Goal: Find specific page/section: Find specific page/section

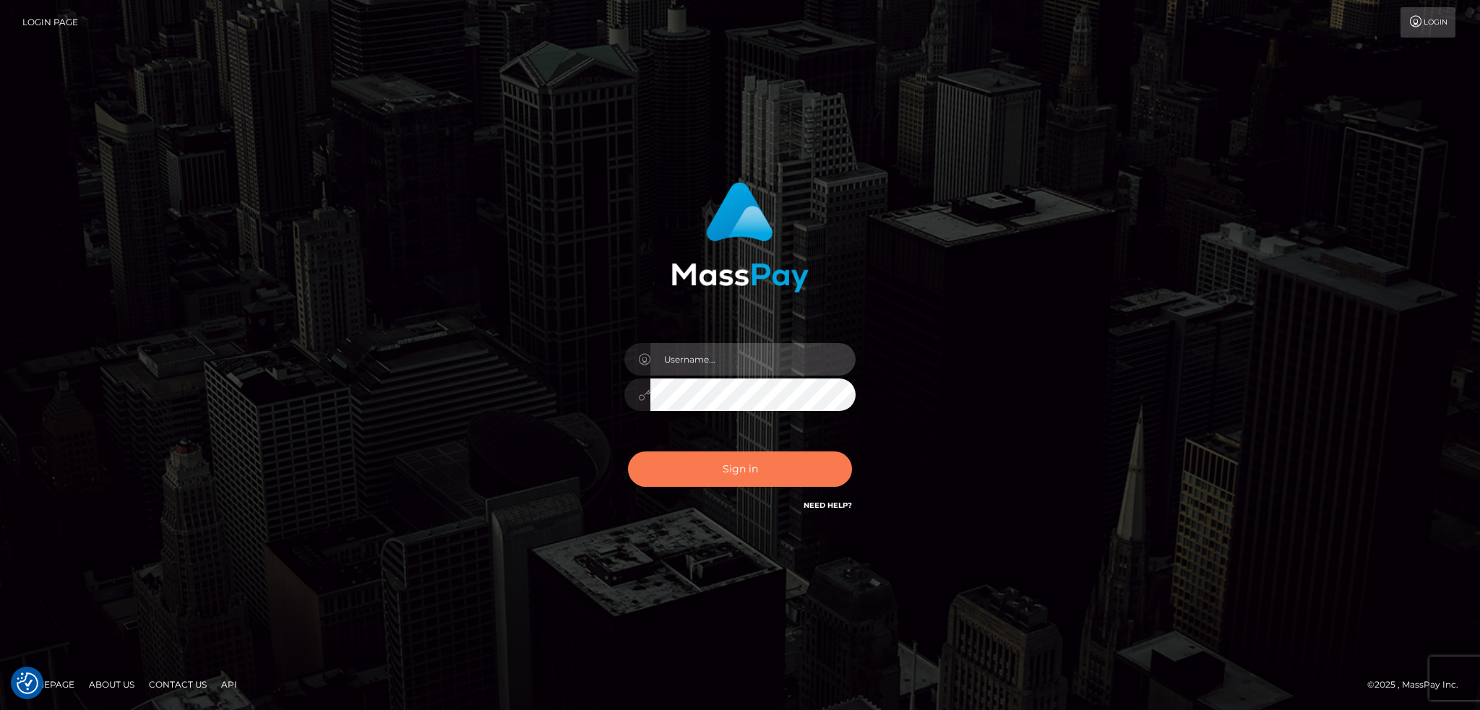
type input "alexstef"
click at [743, 465] on button "Sign in" at bounding box center [740, 469] width 224 height 35
type input "alexstef"
click at [731, 455] on button "Sign in" at bounding box center [740, 469] width 224 height 35
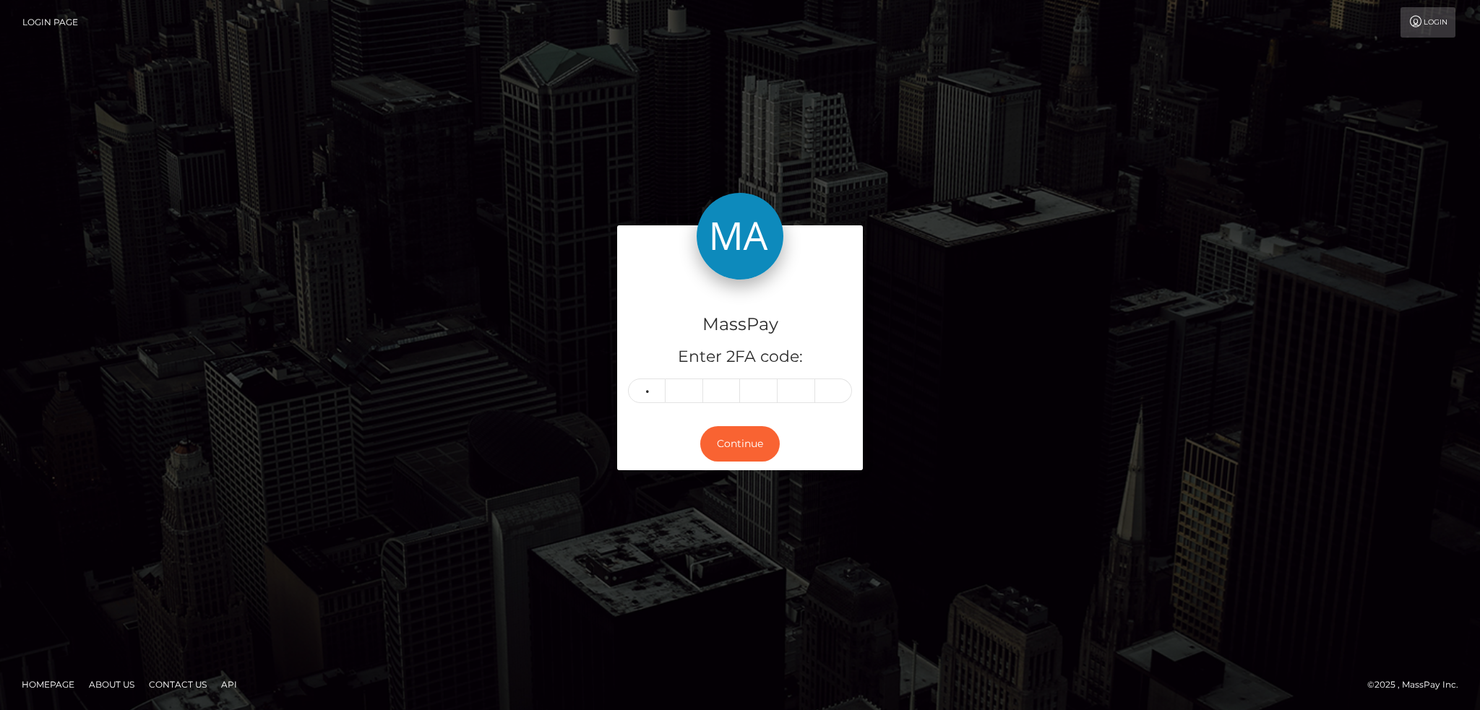
type input "7"
type input "9"
type input "7"
type input "0"
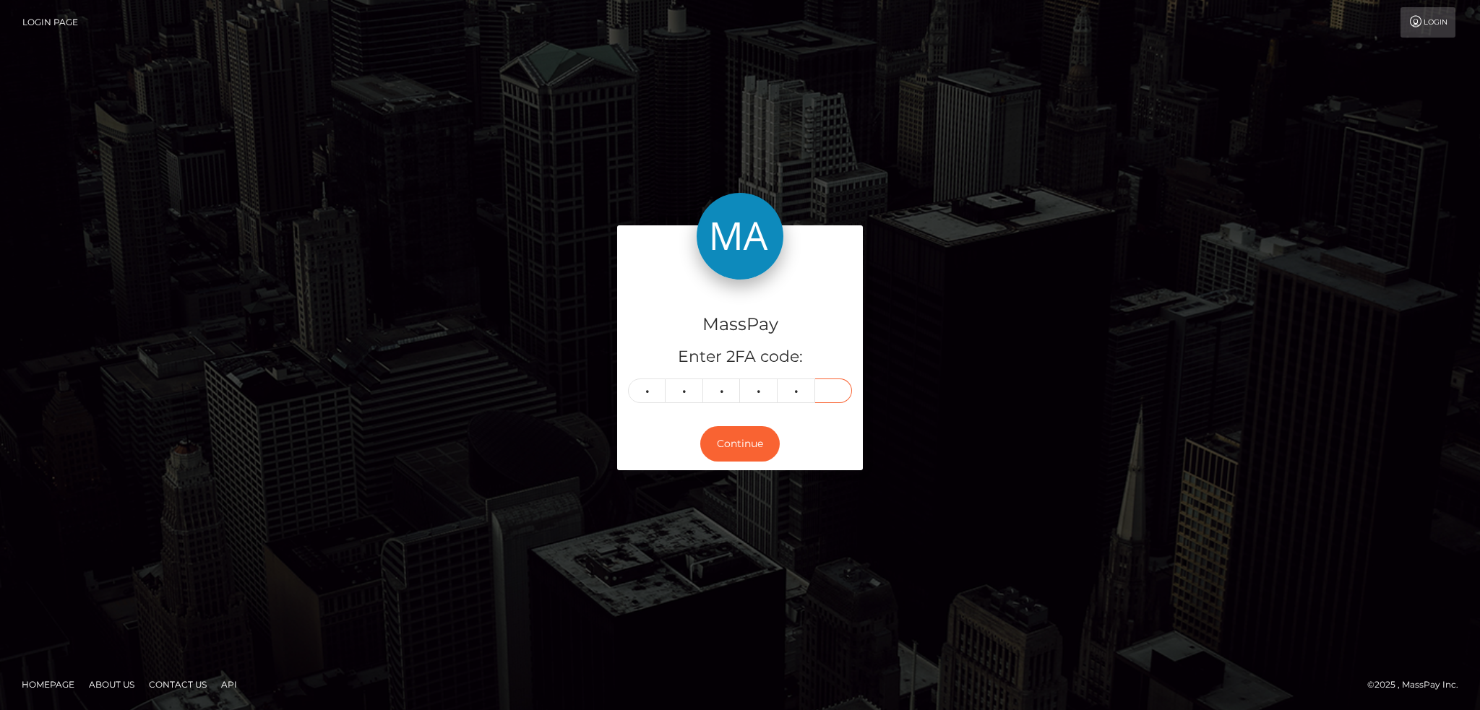
type input "3"
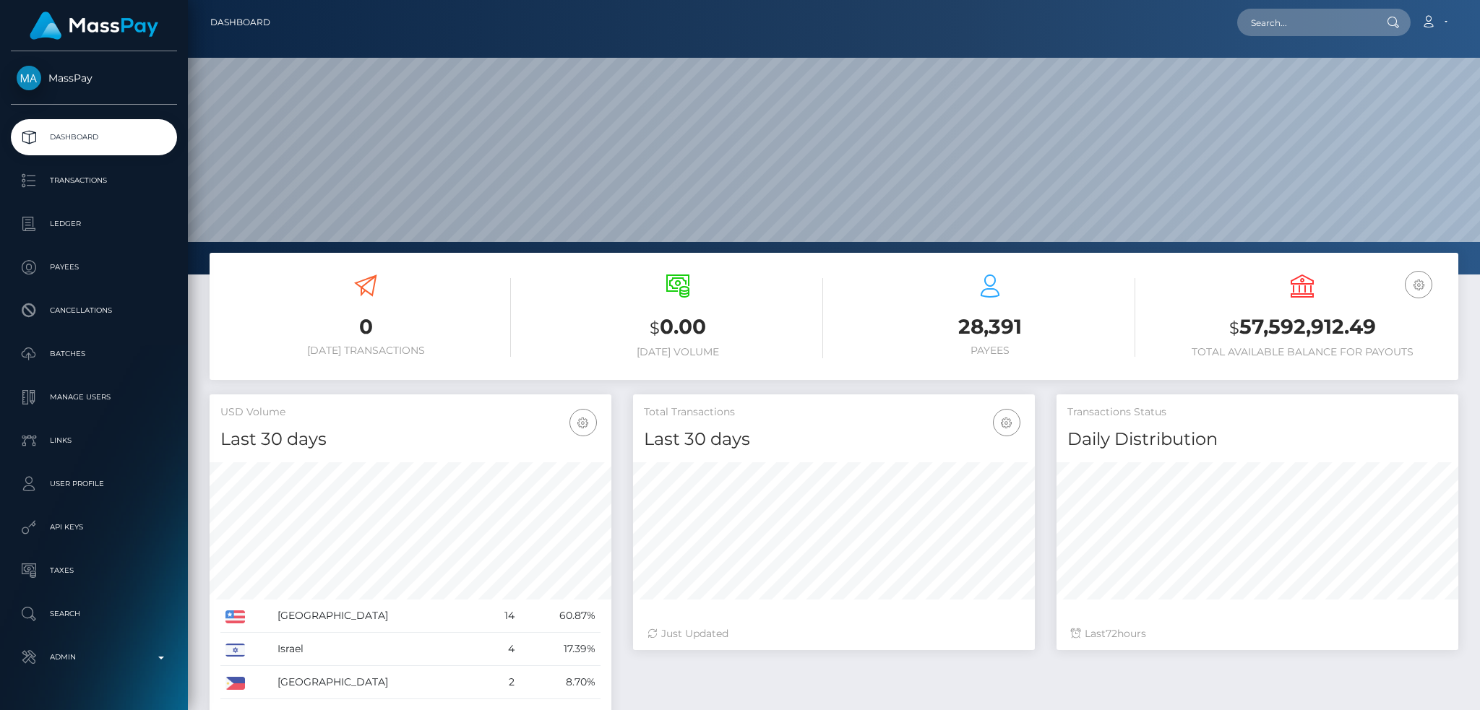
scroll to position [257, 401]
click at [1316, 22] on input "text" at bounding box center [1305, 22] width 136 height 27
paste input "pout_DfTXNFomjTNXd"
type input "pout_DfTXNFomjTNXd"
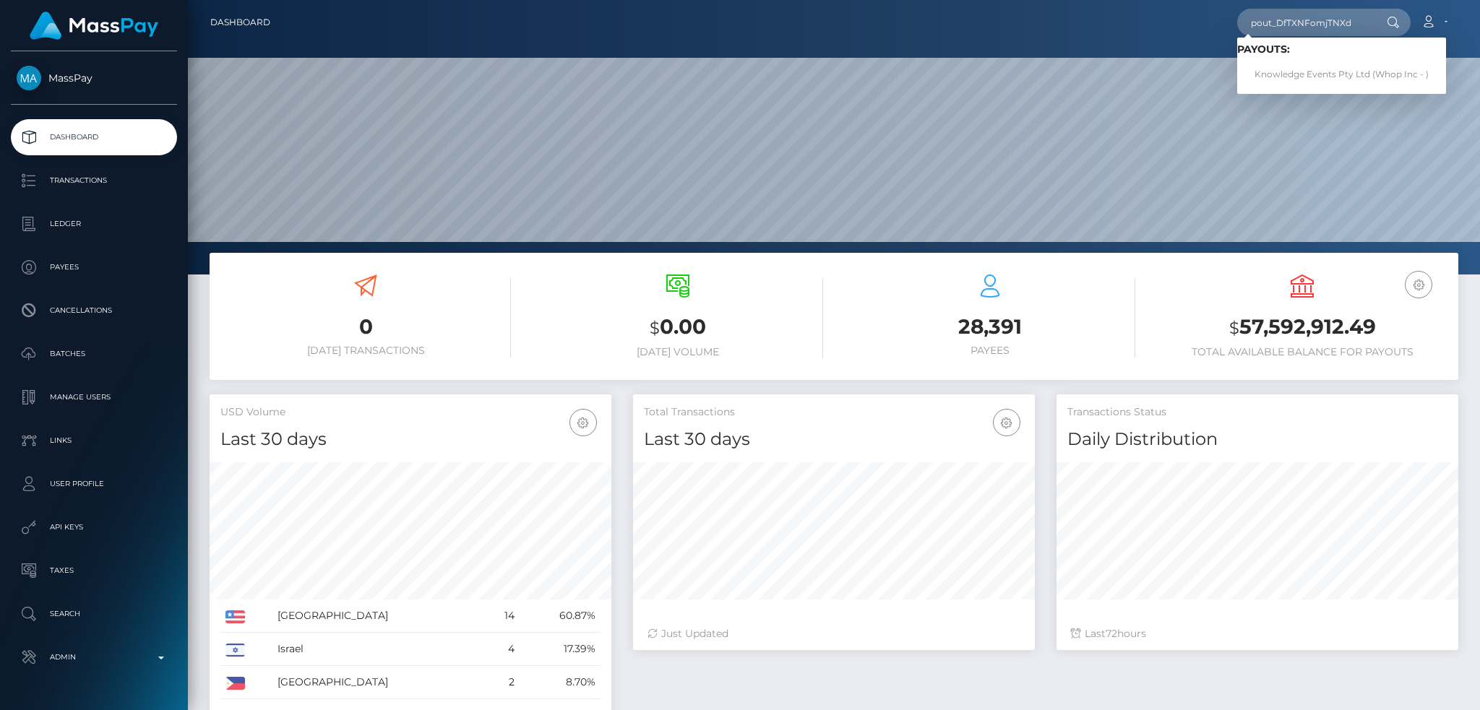
drag, startPoint x: 1286, startPoint y: 92, endPoint x: 1050, endPoint y: 48, distance: 240.3
click at [1286, 92] on div "Loading... Loading... Payouts: Knowledge Events Pty Ltd (Whop Inc - )" at bounding box center [1341, 66] width 209 height 56
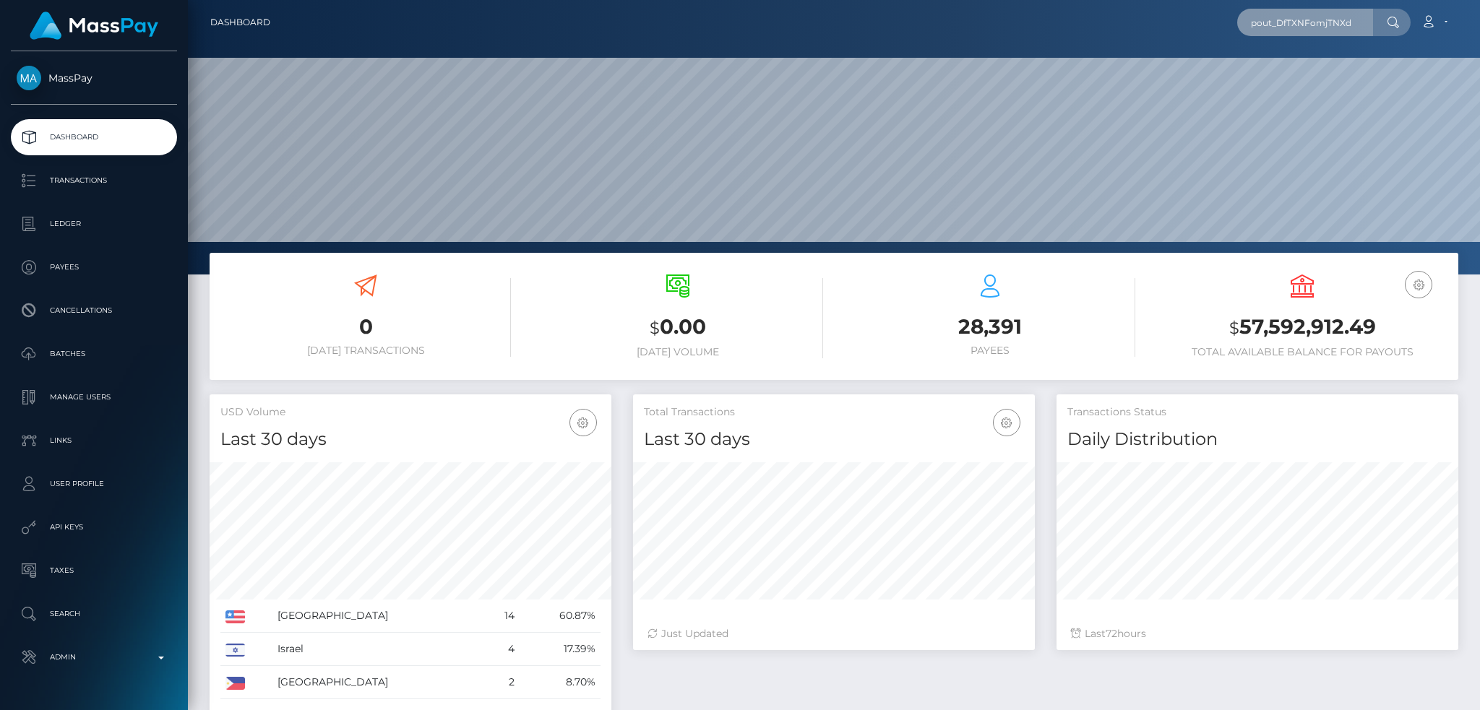
click at [1327, 26] on input "pout_DfTXNFomjTNXd" at bounding box center [1305, 22] width 136 height 27
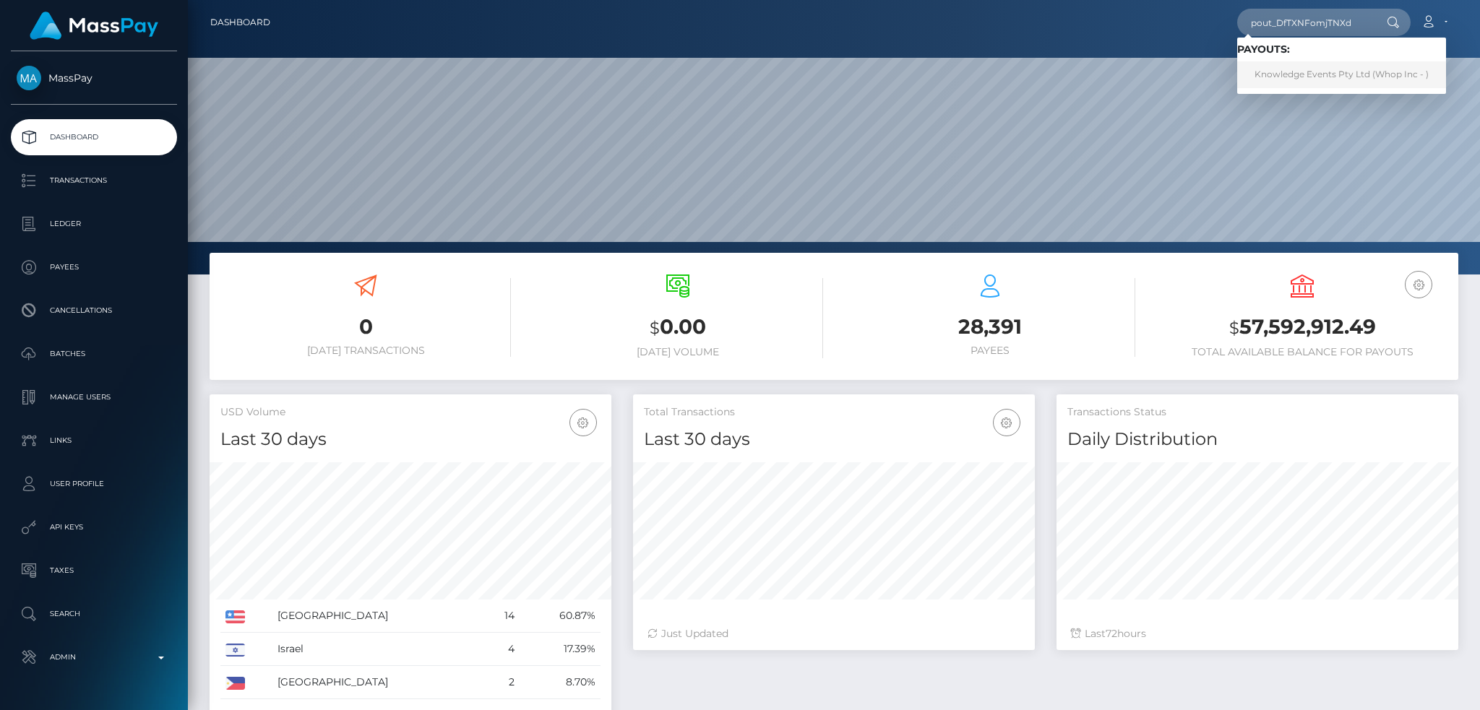
click at [1298, 68] on link "Knowledge Events Pty Ltd (Whop Inc - )" at bounding box center [1341, 74] width 209 height 27
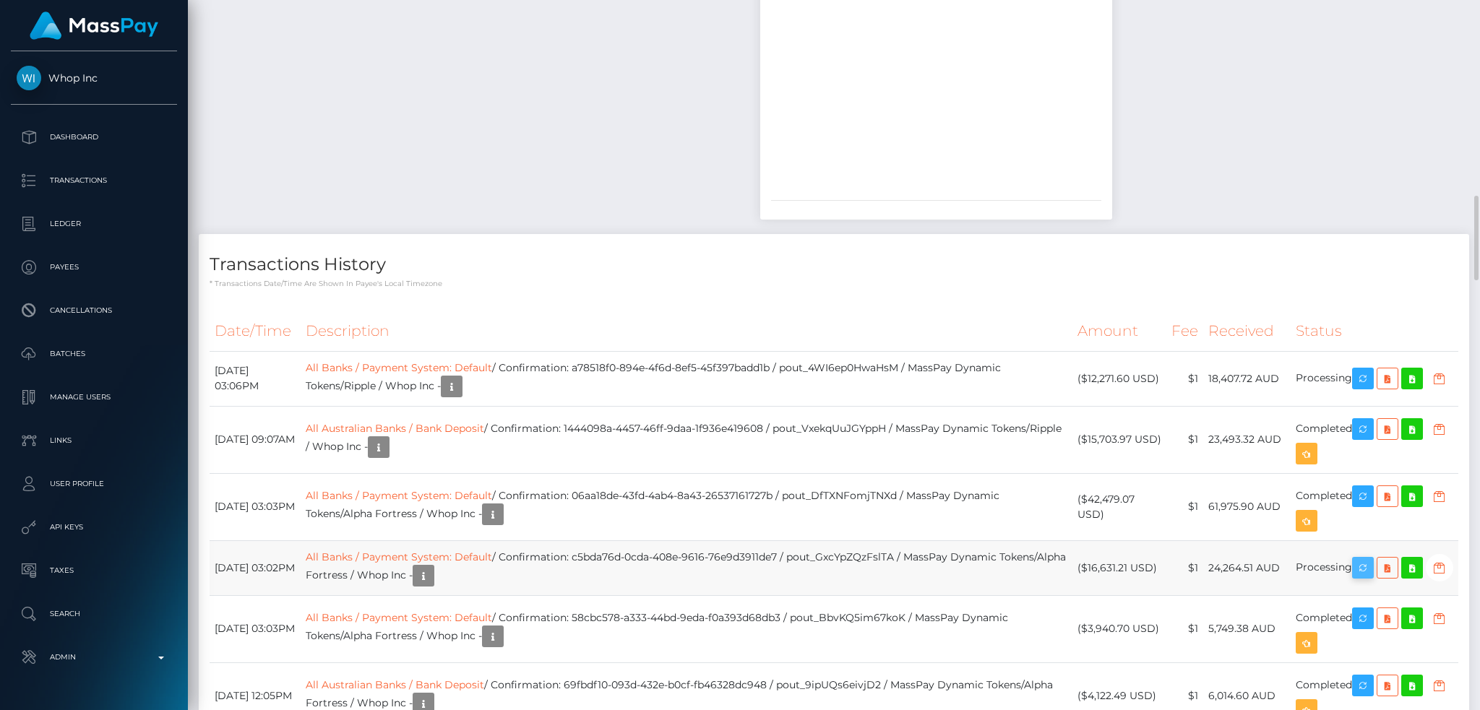
scroll to position [173, 401]
click at [1372, 577] on icon "button" at bounding box center [1362, 568] width 17 height 18
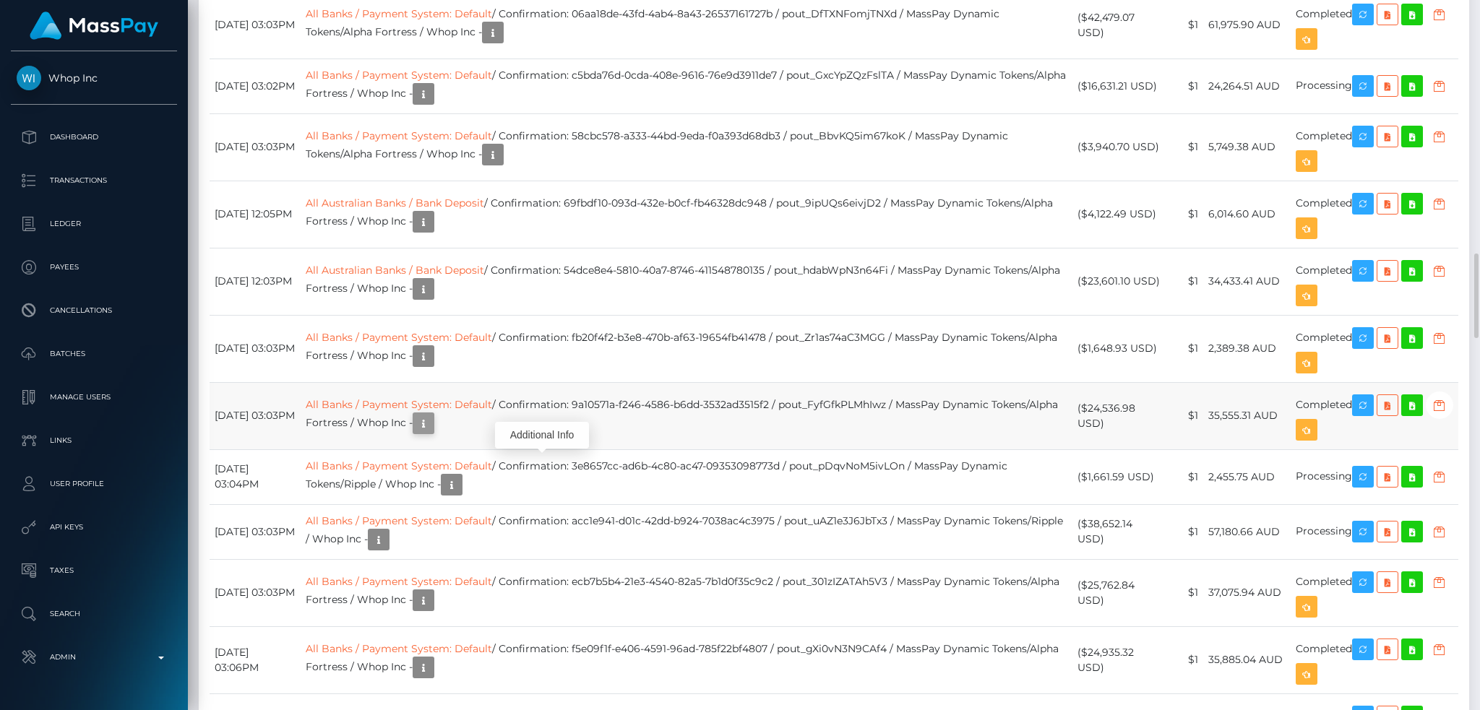
click at [432, 433] on icon "button" at bounding box center [423, 424] width 17 height 18
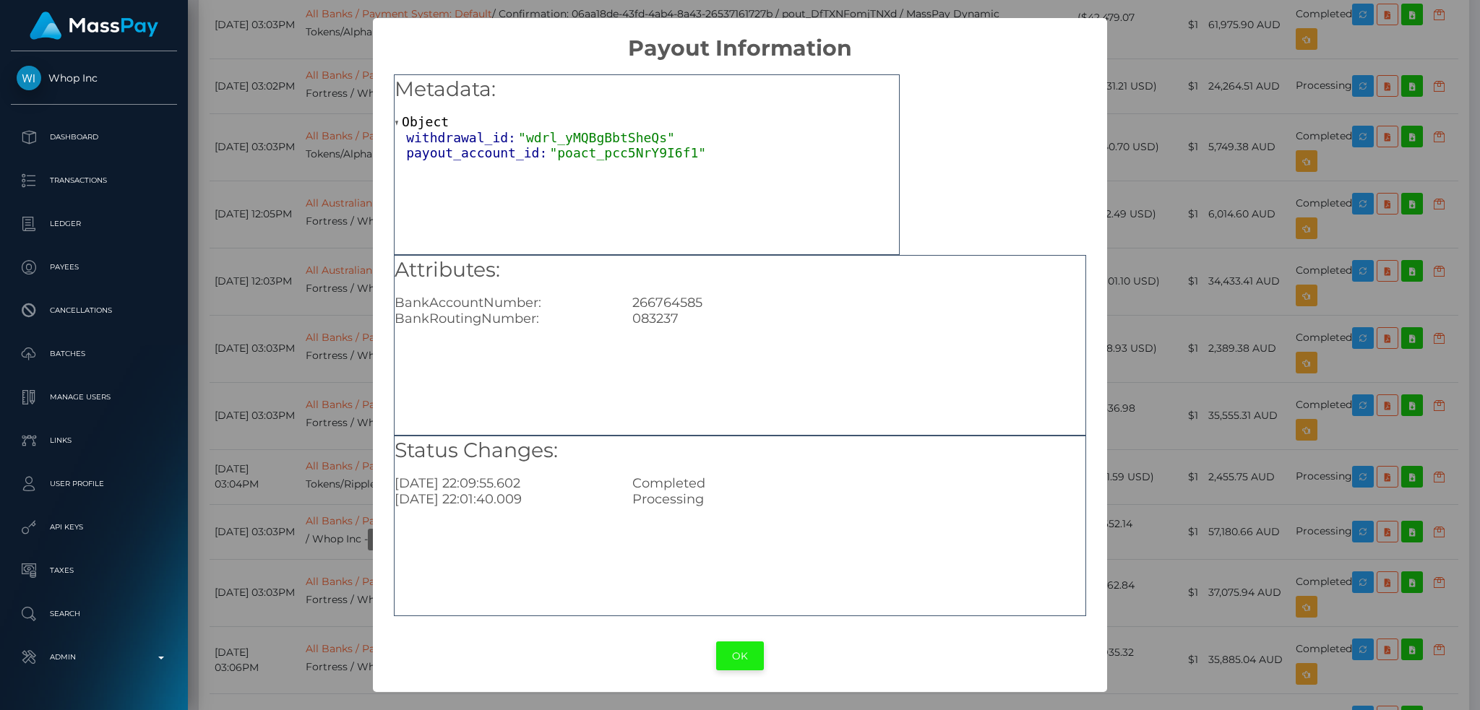
click at [731, 657] on button "OK" at bounding box center [740, 657] width 48 height 30
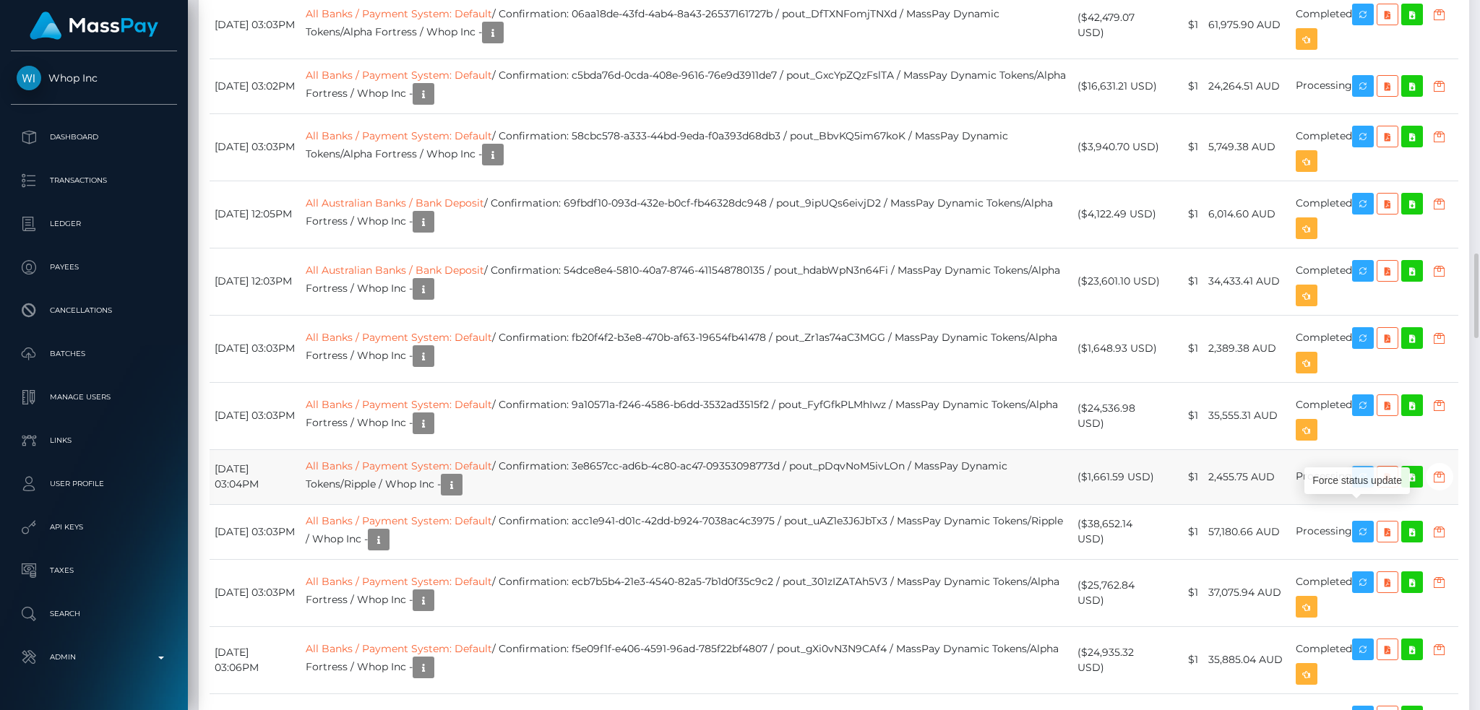
click at [1369, 486] on icon "button" at bounding box center [1362, 477] width 17 height 18
click at [1372, 541] on icon "button" at bounding box center [1362, 532] width 17 height 18
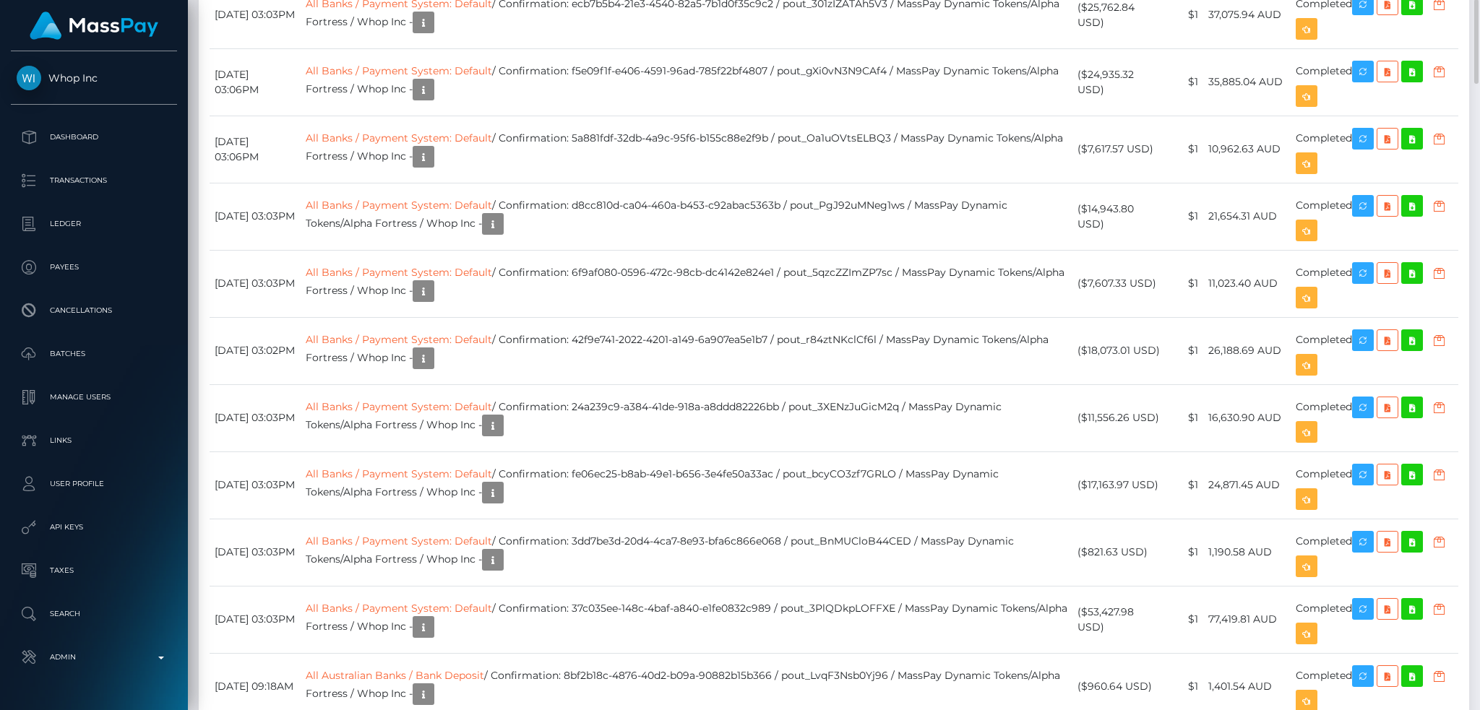
scroll to position [2313, 0]
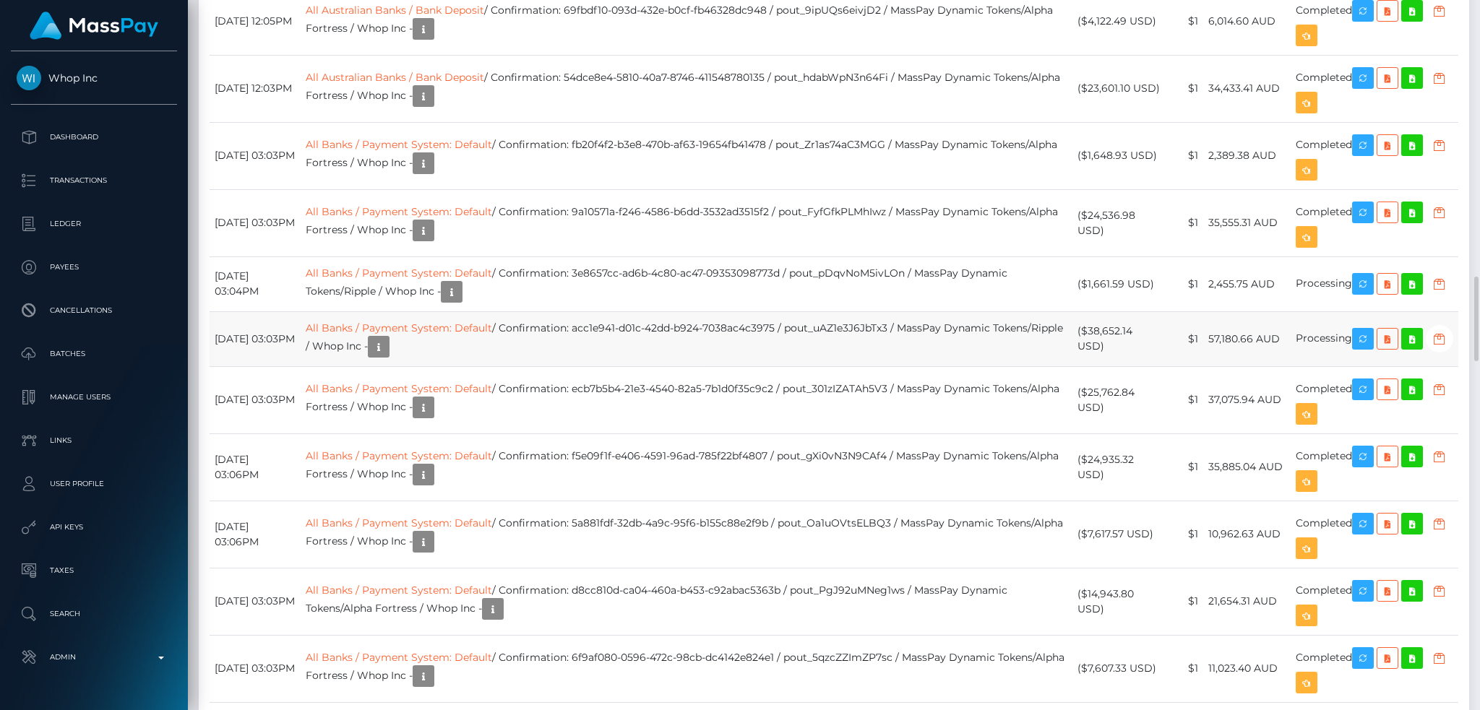
click at [692, 366] on td "All Banks / Payment System: Default / Confirmation: acc1e941-d01c-42dd-b924-703…" at bounding box center [687, 338] width 772 height 55
drag, startPoint x: 683, startPoint y: 376, endPoint x: 646, endPoint y: 381, distance: 37.2
click at [681, 366] on td "All Banks / Payment System: Default / Confirmation: acc1e941-d01c-42dd-b924-703…" at bounding box center [687, 338] width 772 height 55
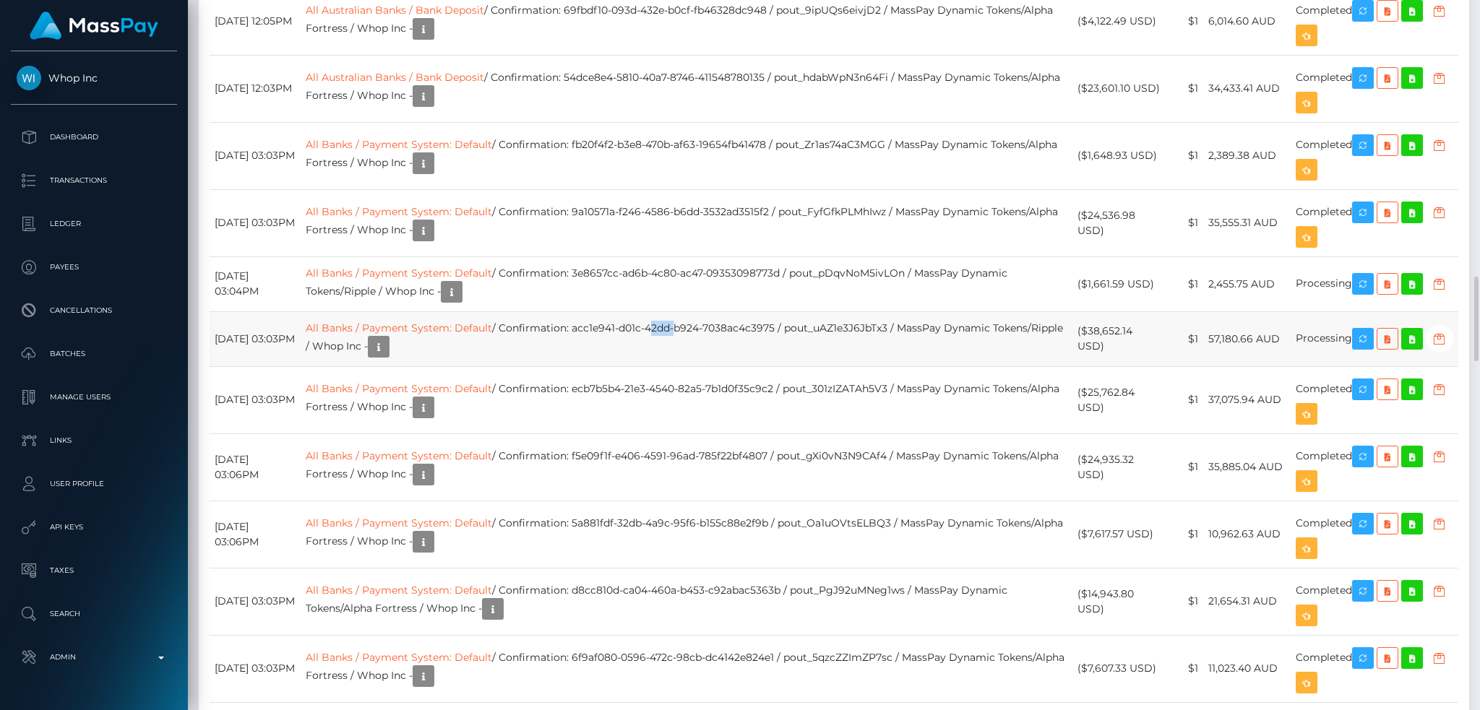
click at [624, 366] on td "All Banks / Payment System: Default / Confirmation: acc1e941-d01c-42dd-b924-703…" at bounding box center [687, 338] width 772 height 55
drag, startPoint x: 619, startPoint y: 372, endPoint x: 819, endPoint y: 364, distance: 200.3
click at [819, 364] on td "All Banks / Payment System: Default / Confirmation: acc1e941-d01c-42dd-b924-703…" at bounding box center [687, 338] width 772 height 55
copy td "acc1e941-d01c-42dd-b924-7038ac4c3975"
copy td "3e8657cc-ad6b-4c80-ac47-09353098773d"
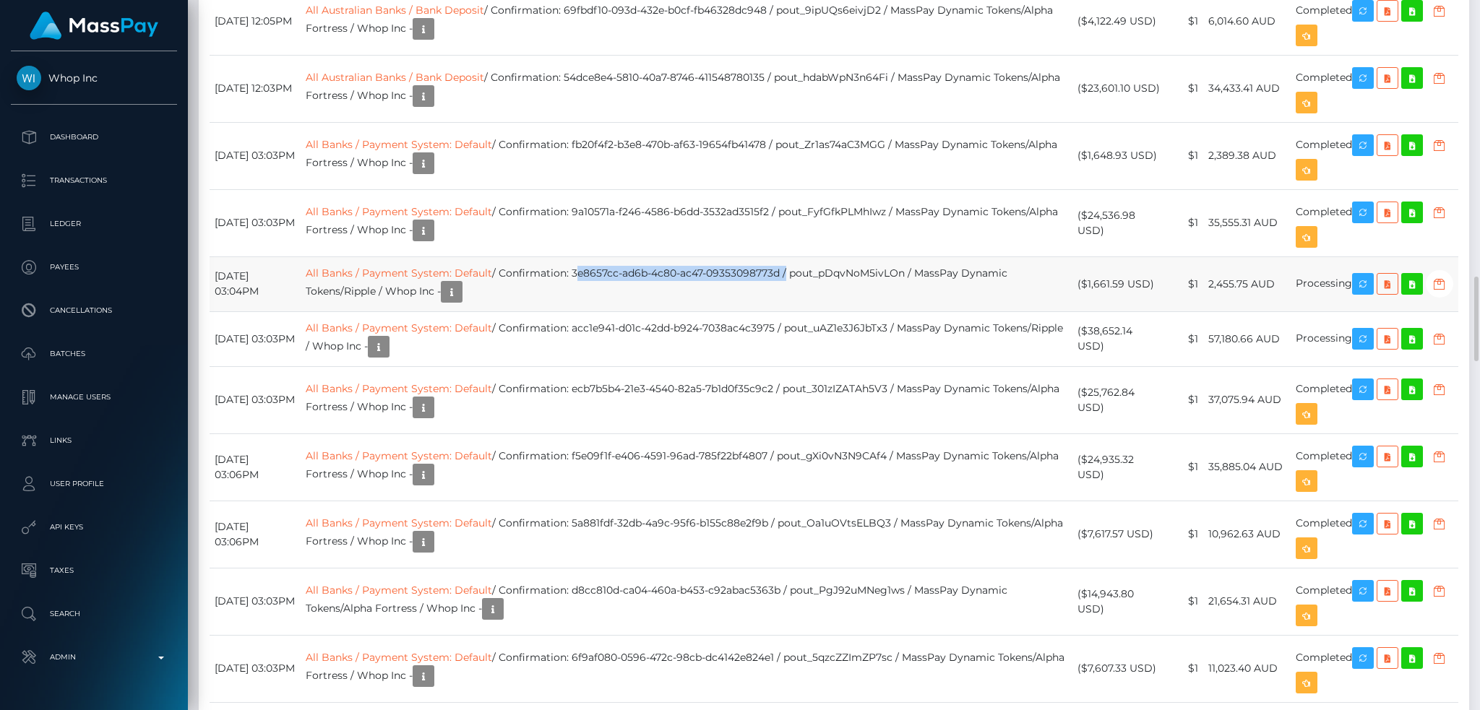
drag, startPoint x: 830, startPoint y: 301, endPoint x: 619, endPoint y: 306, distance: 210.3
click at [619, 306] on td "All Banks / Payment System: Default / Confirmation: 3e8657cc-ad6b-4c80-ac47-093…" at bounding box center [687, 284] width 772 height 55
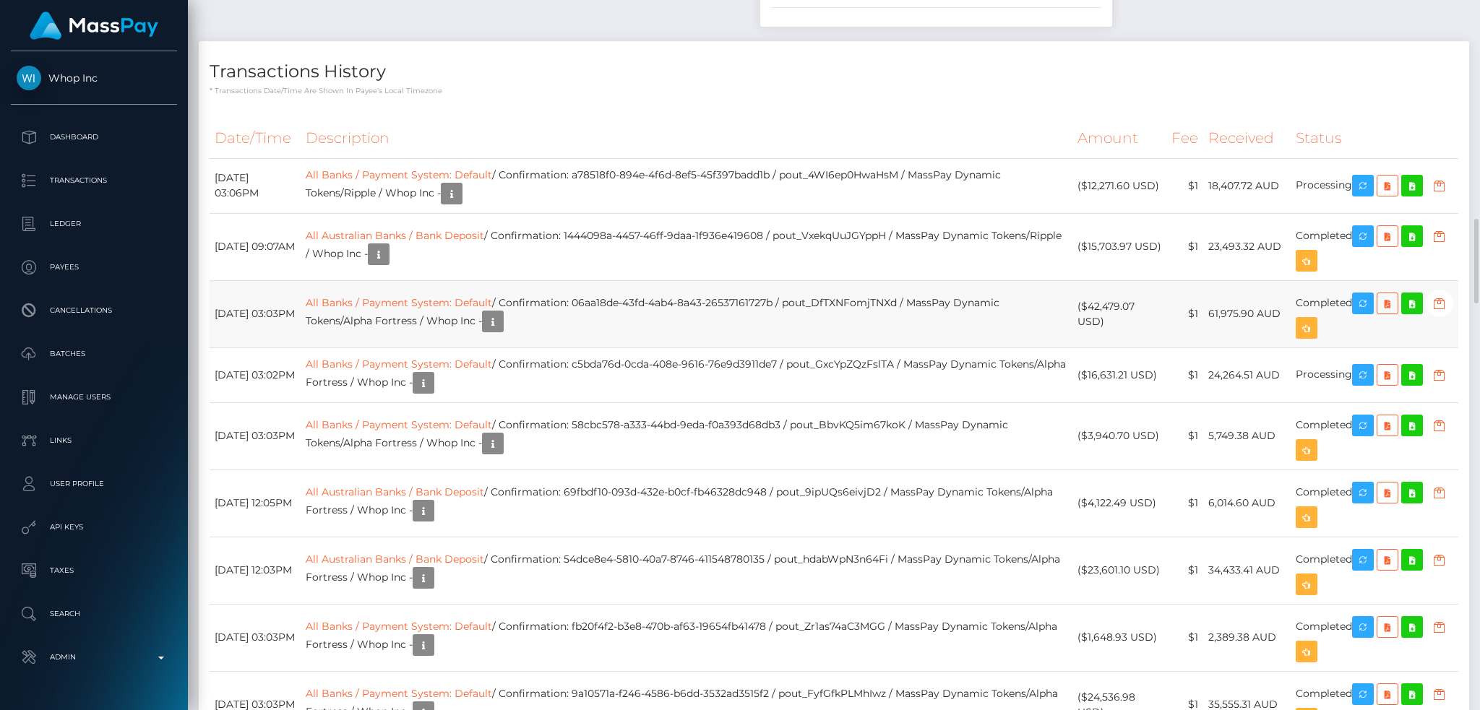
scroll to position [1734, 0]
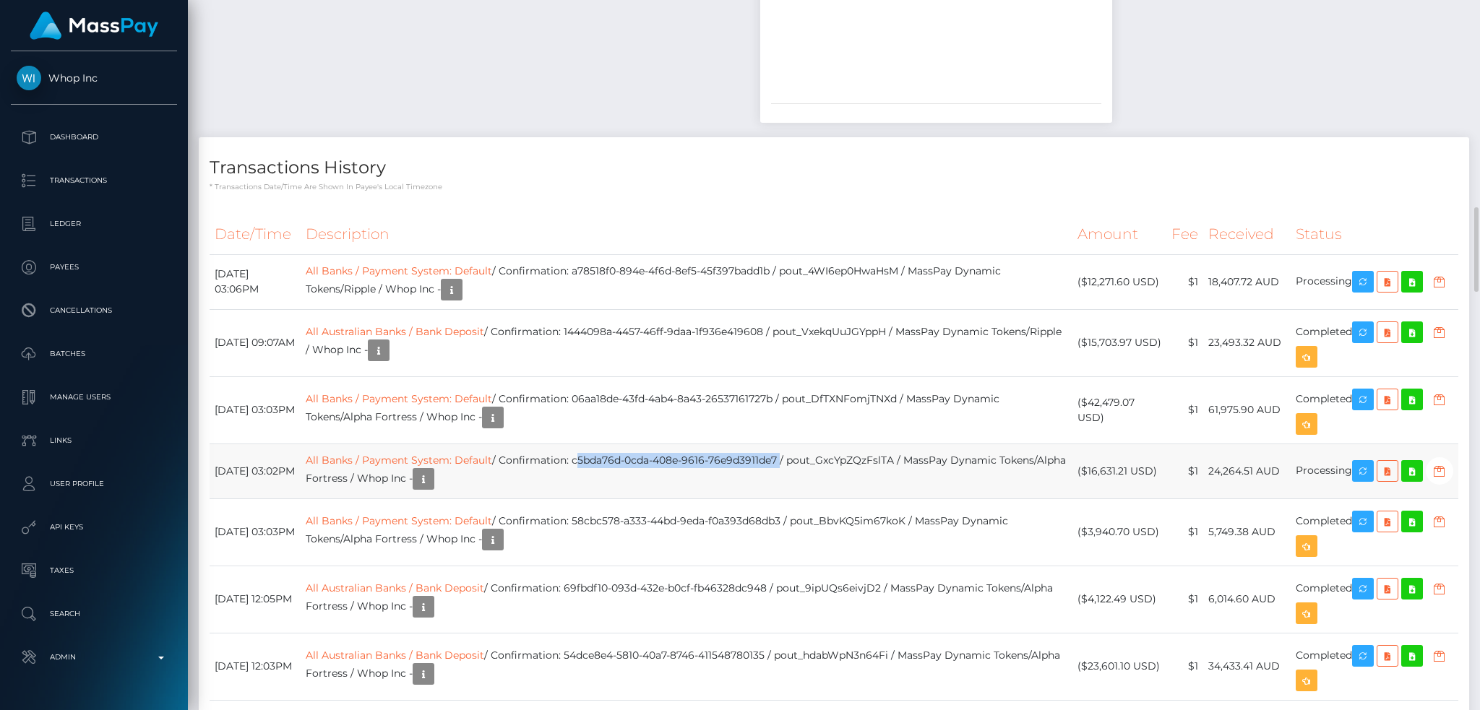
drag, startPoint x: 628, startPoint y: 478, endPoint x: 823, endPoint y: 468, distance: 195.4
click at [823, 468] on td "All Banks / Payment System: Default / Confirmation: c5bda76d-0cda-408e-9616-76e…" at bounding box center [687, 471] width 772 height 55
copy td "c5bda76d-0cda-408e-9616-76e9d3911de7"
click at [464, 467] on link "All Banks / Payment System: Default" at bounding box center [399, 460] width 186 height 13
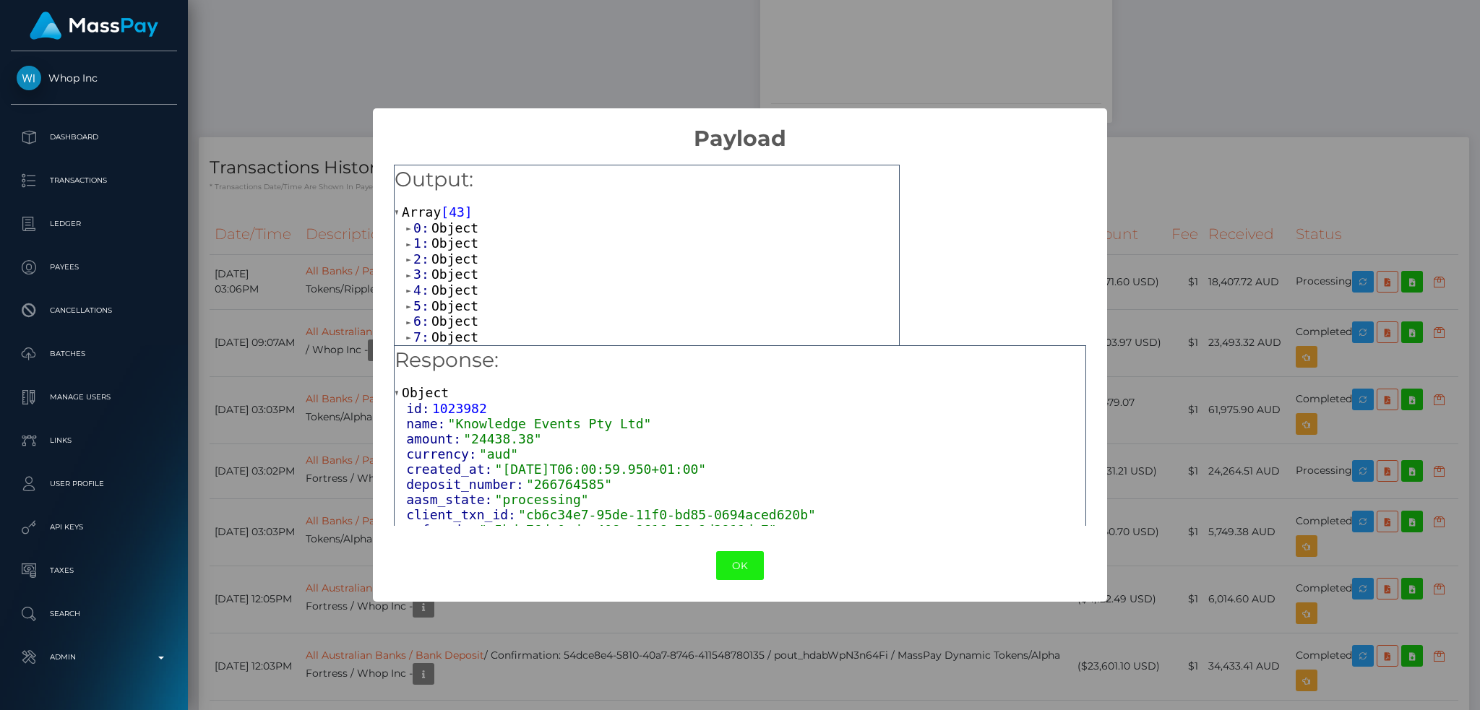
scroll to position [108, 0]
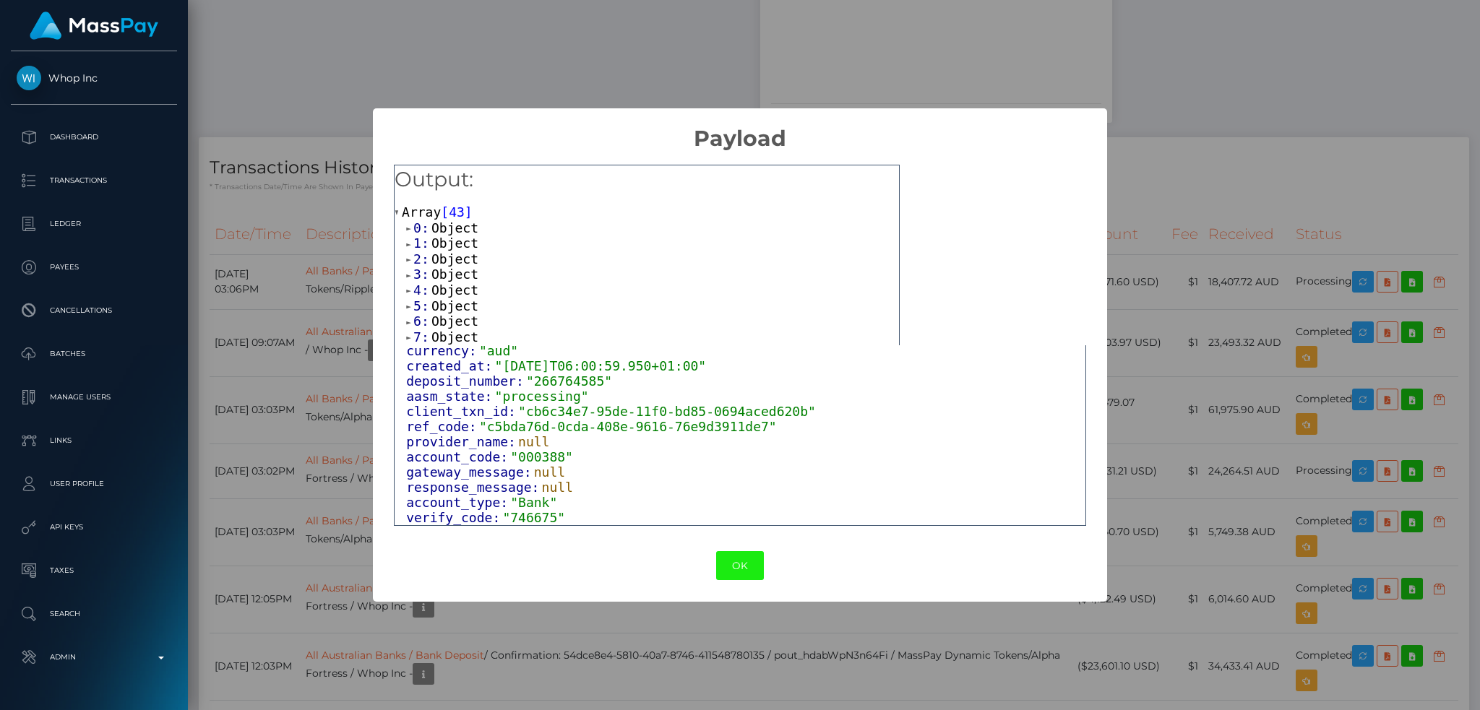
drag, startPoint x: 742, startPoint y: 559, endPoint x: 720, endPoint y: 527, distance: 39.5
click at [741, 533] on button "OK" at bounding box center [740, 566] width 48 height 30
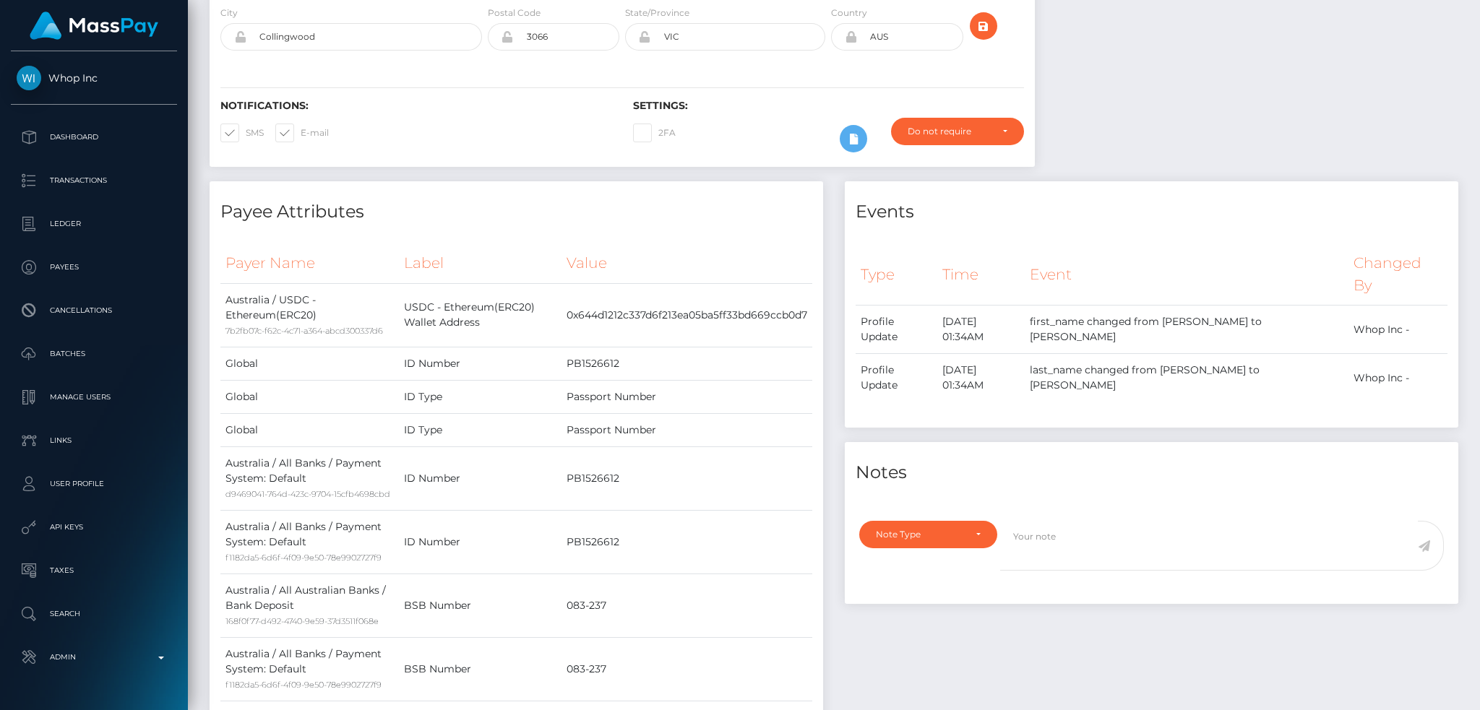
scroll to position [0, 0]
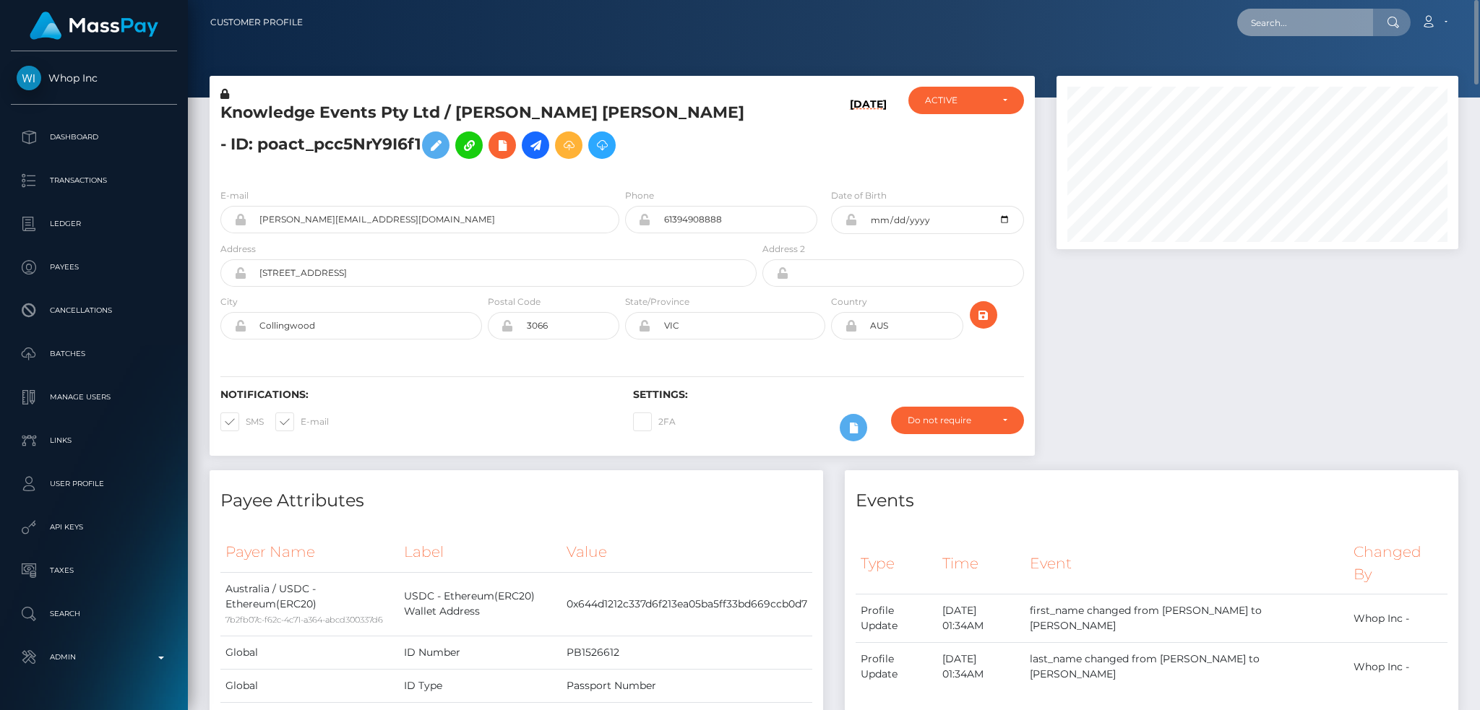
click at [1109, 24] on input "text" at bounding box center [1305, 22] width 136 height 27
paste input "pout_UaK5qupgOBCKE"
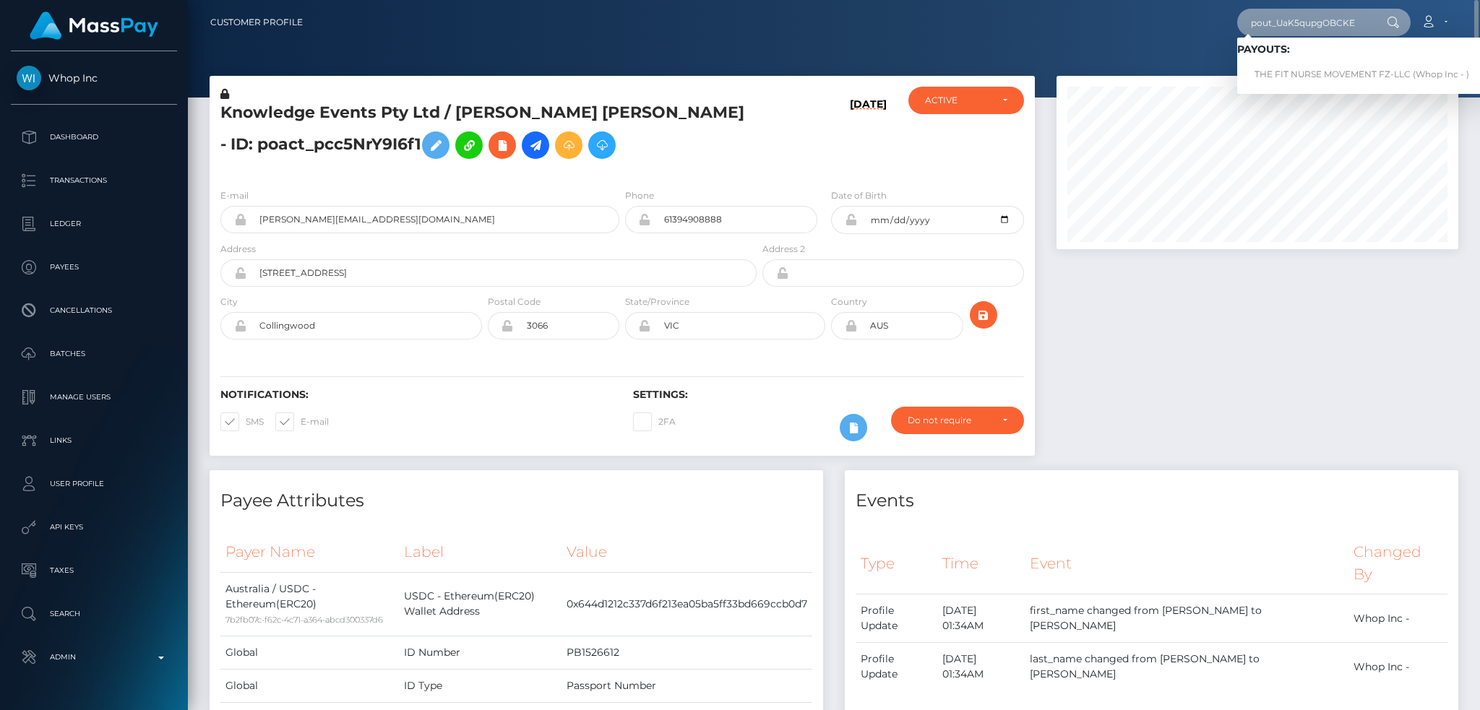
type input "pout_UaK5qupgOBCKE"
click at [1109, 79] on link "THE FIT NURSE MOVEMENT FZ-LLC (Whop Inc - )" at bounding box center [1361, 74] width 249 height 27
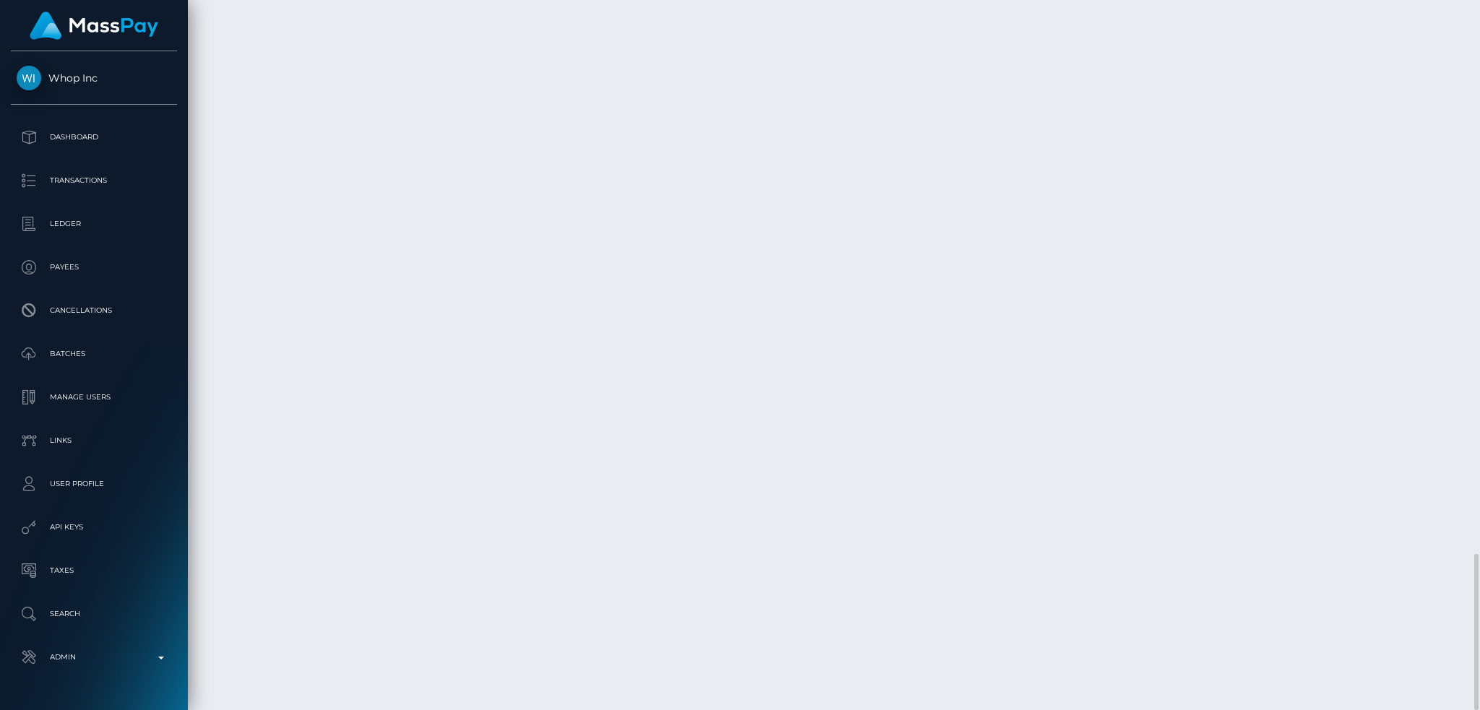
scroll to position [173, 401]
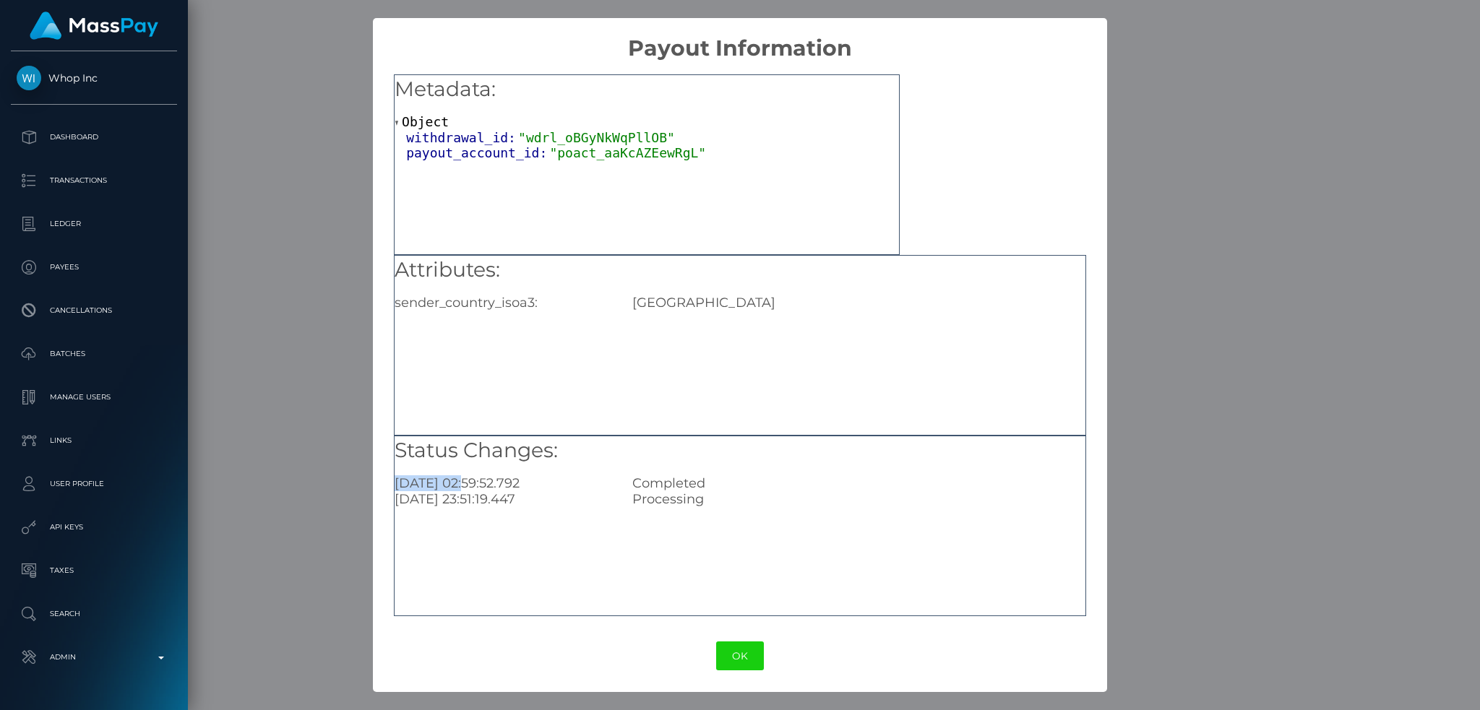
drag, startPoint x: 456, startPoint y: 483, endPoint x: 382, endPoint y: 486, distance: 73.7
click at [382, 486] on div "Metadata: Object withdrawal_id: "wdrl_oBGyNkWqPllOB" payout_account_id: "poact_…" at bounding box center [739, 340] width 733 height 559
click at [749, 661] on button "OK" at bounding box center [740, 657] width 48 height 30
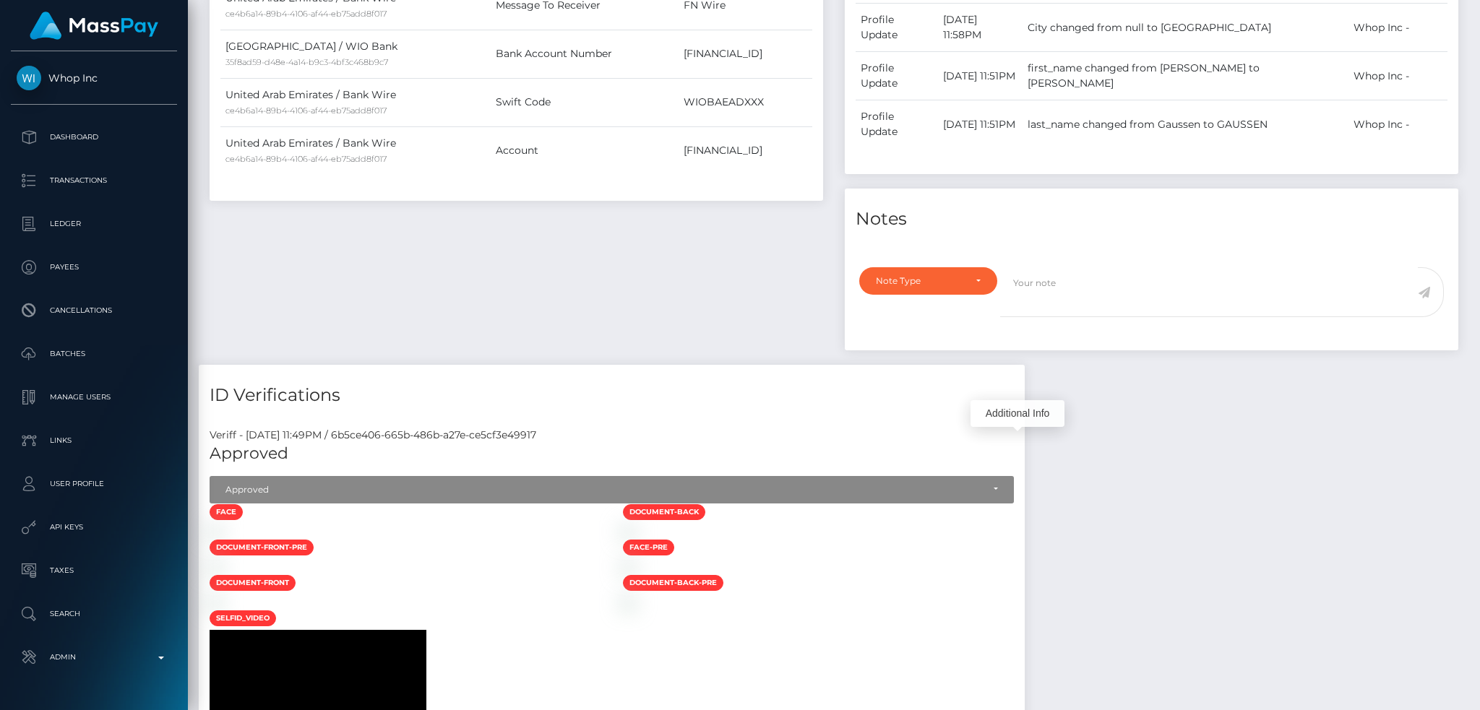
scroll to position [0, 0]
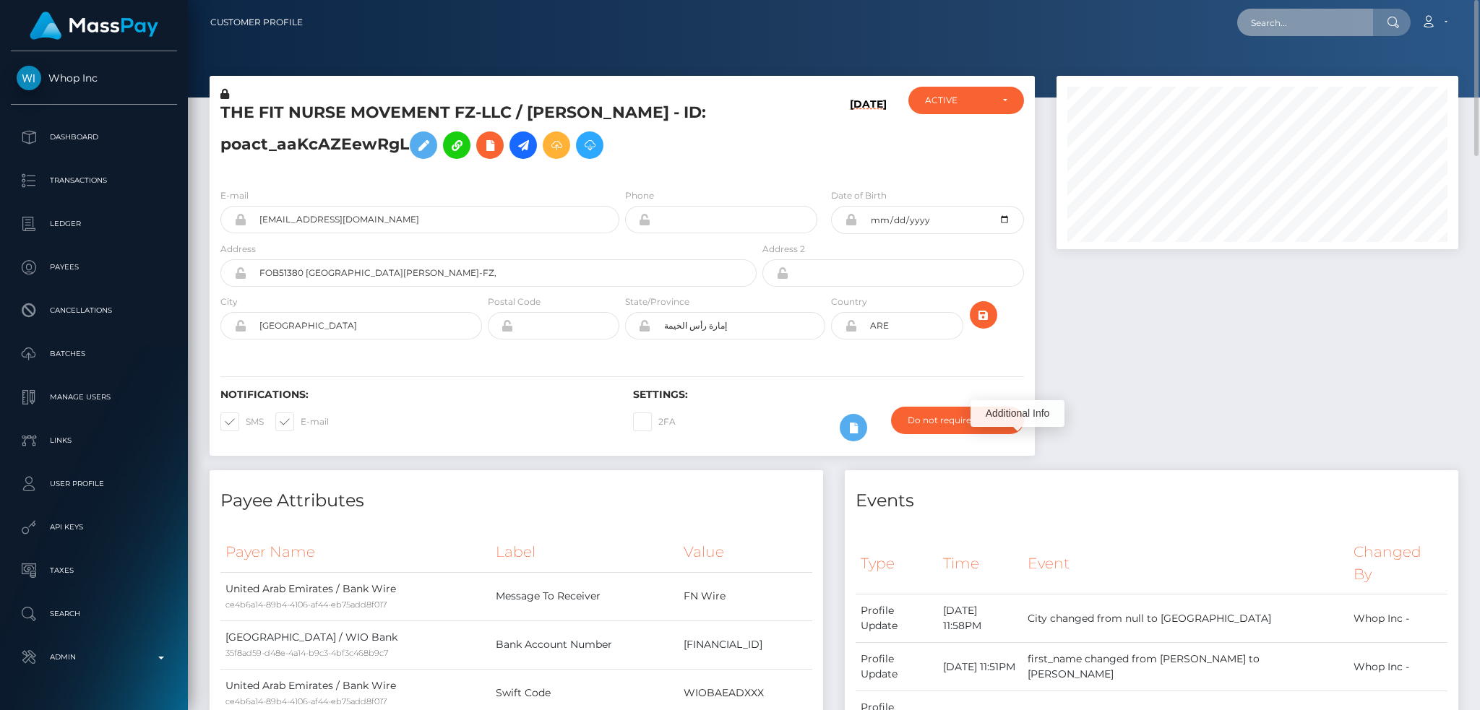
click at [1304, 13] on input "text" at bounding box center [1305, 22] width 136 height 27
paste input "pout_Xk1kWT1IrWDio"
type input "pout_Xk1kWT1IrWDio"
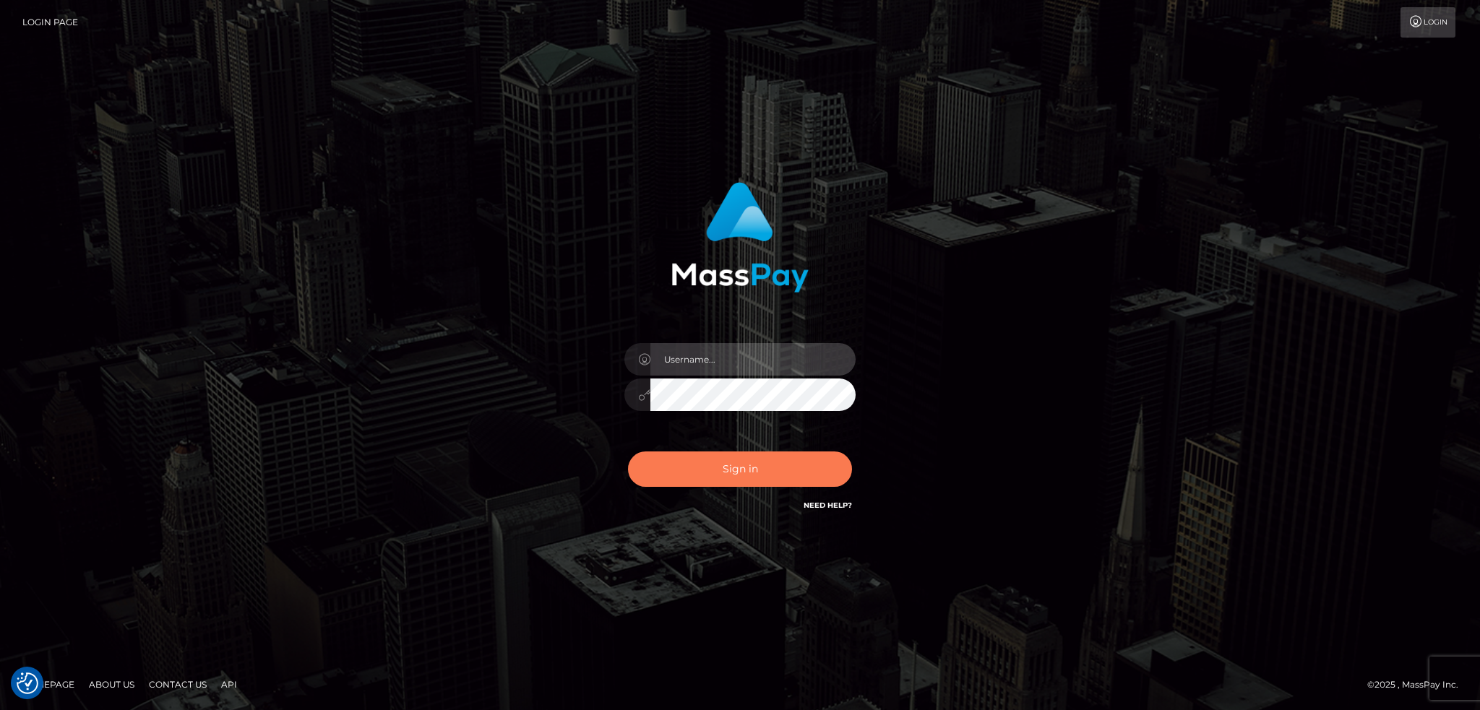
type input "alexstef"
click at [735, 454] on button "Sign in" at bounding box center [740, 469] width 224 height 35
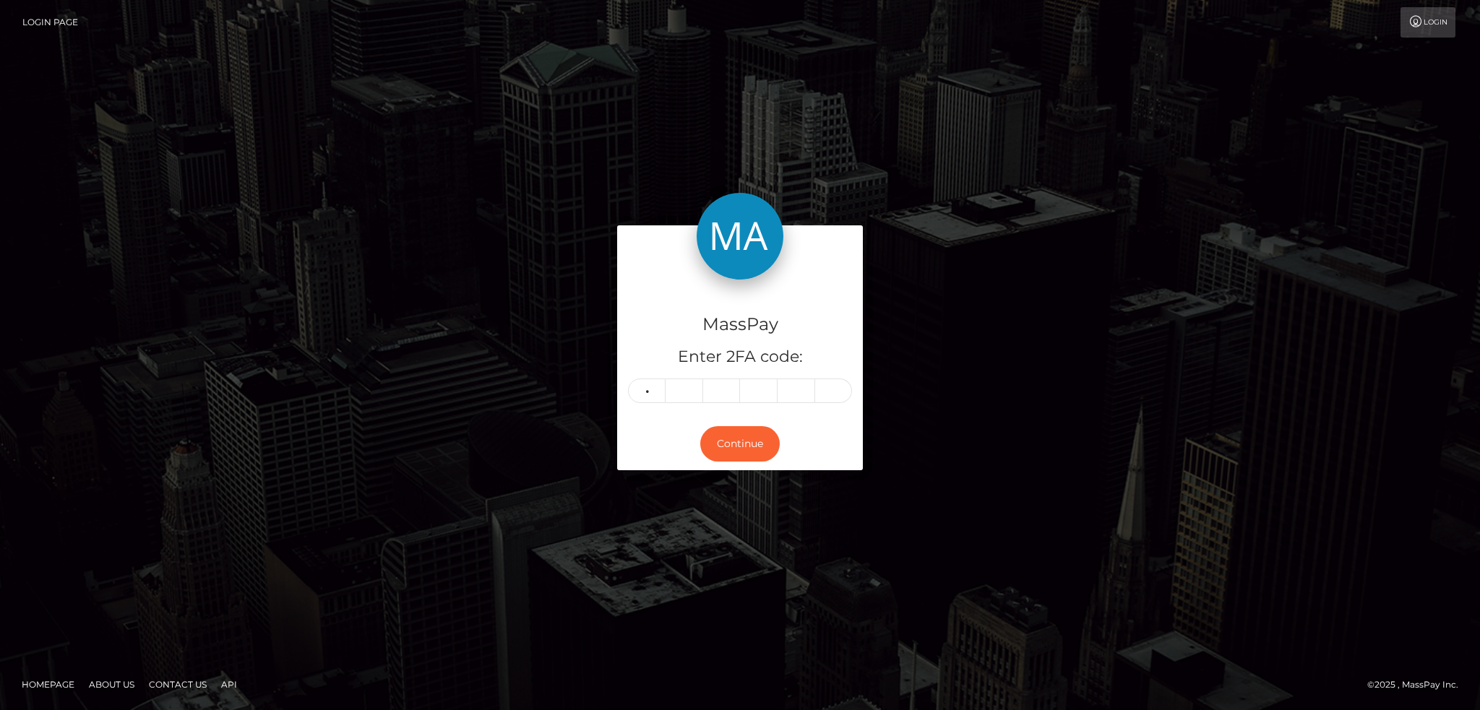
type input "1"
type input "6"
type input "5"
type input "1"
type input "8"
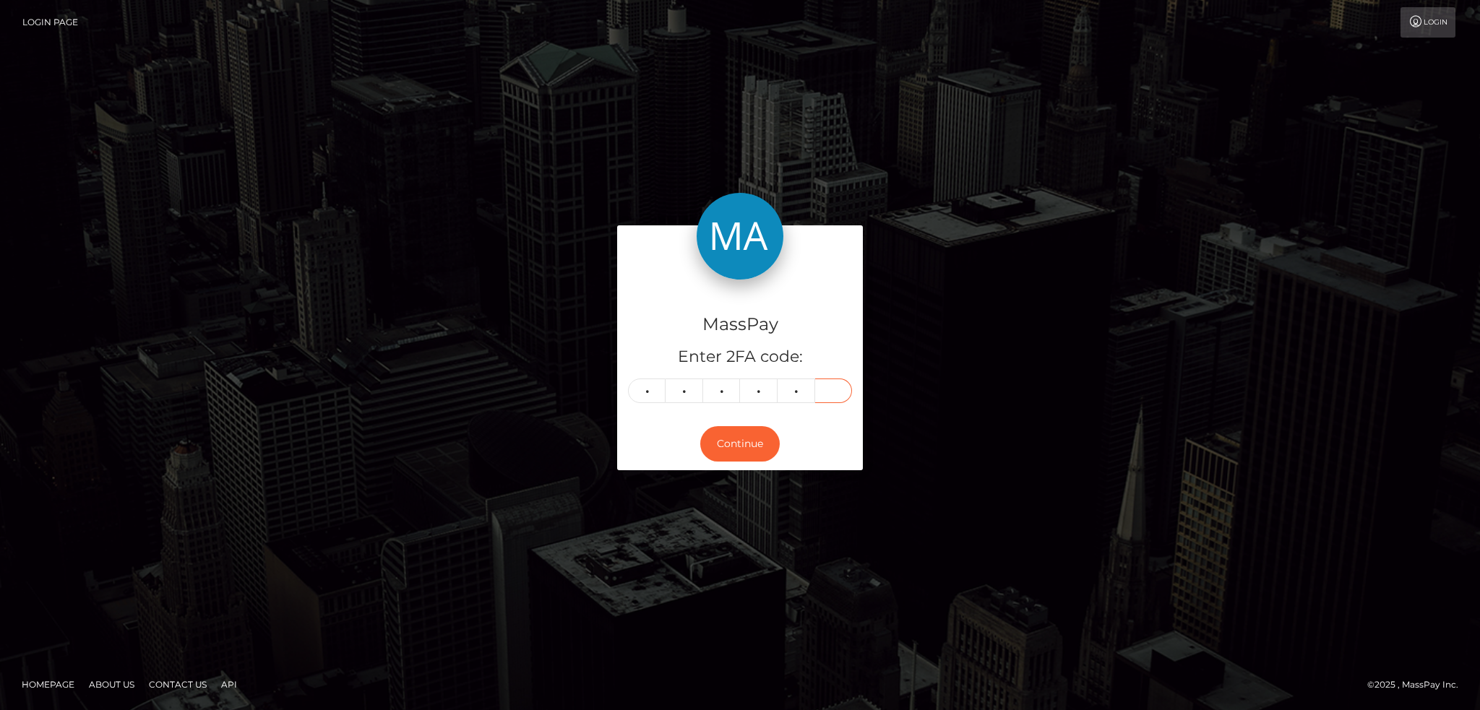
type input "6"
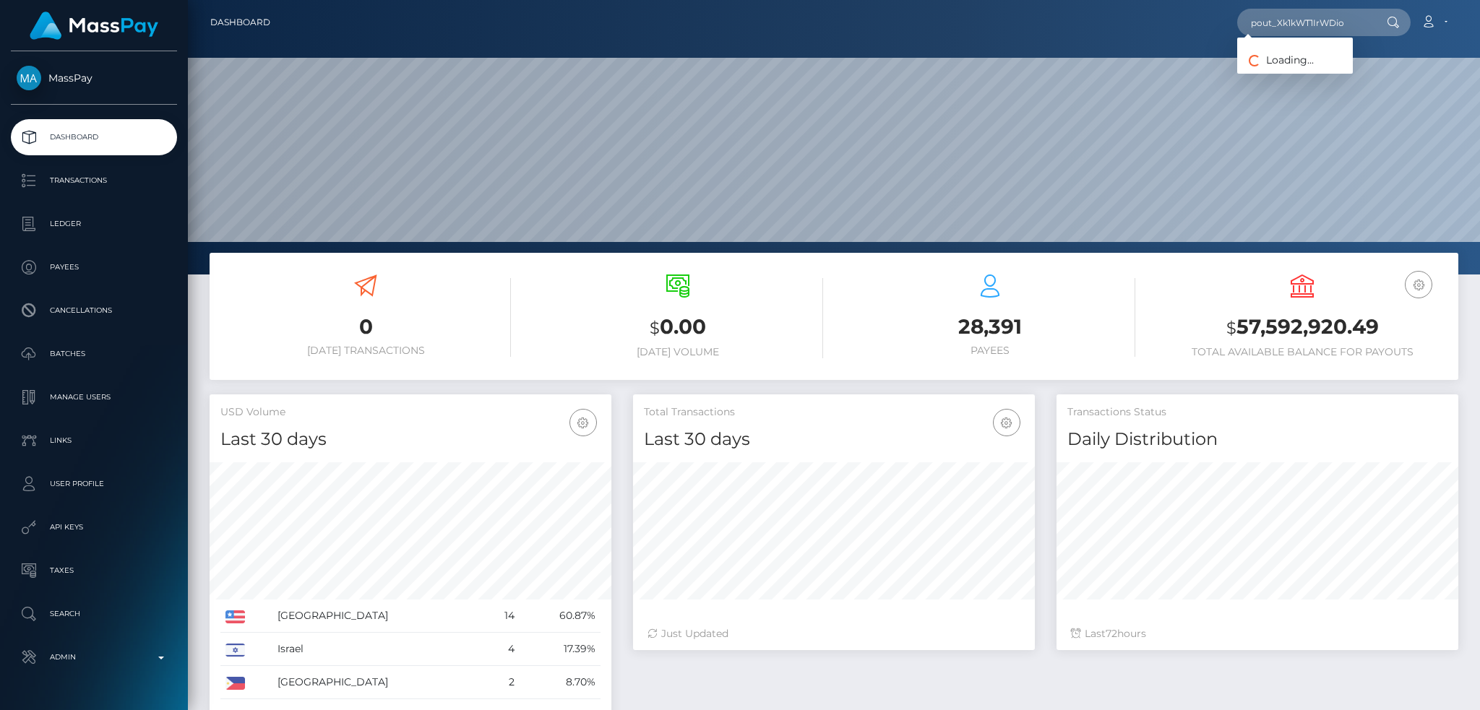
scroll to position [257, 401]
type input "pout_Xk1kWT1IrWDio"
click at [1268, 75] on link "ChenX Trading FZCO (Whop Inc - )" at bounding box center [1329, 74] width 185 height 27
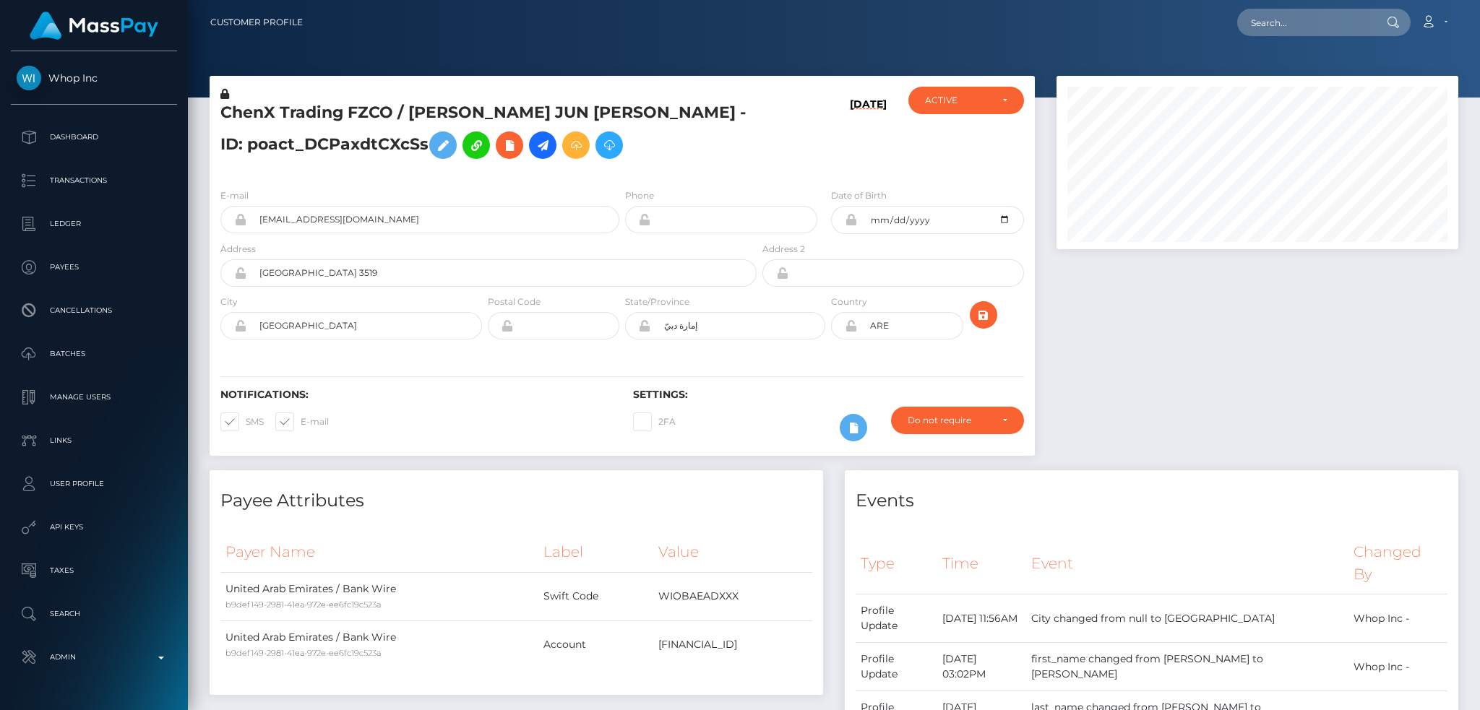
scroll to position [173, 401]
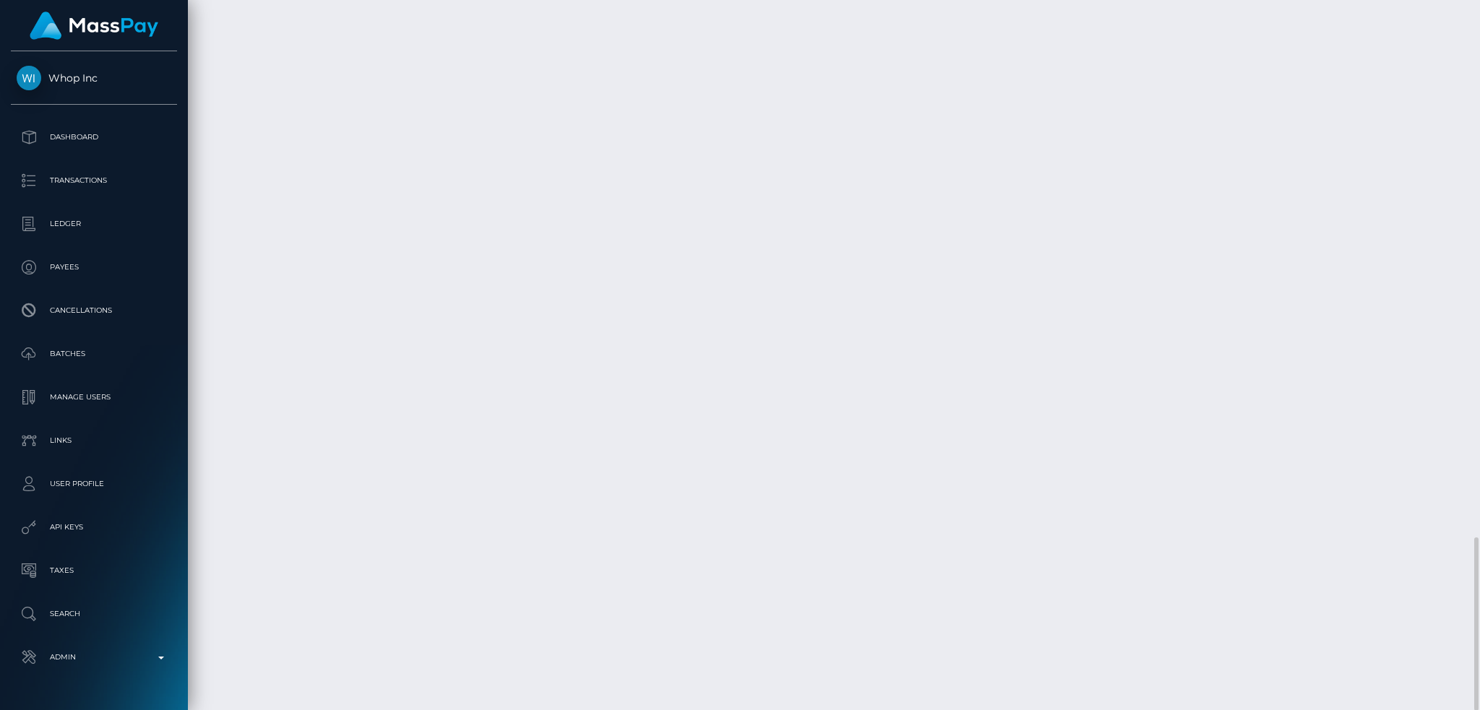
drag, startPoint x: 1128, startPoint y: 363, endPoint x: 1159, endPoint y: 392, distance: 42.4
copy td "15,155.69 USD"
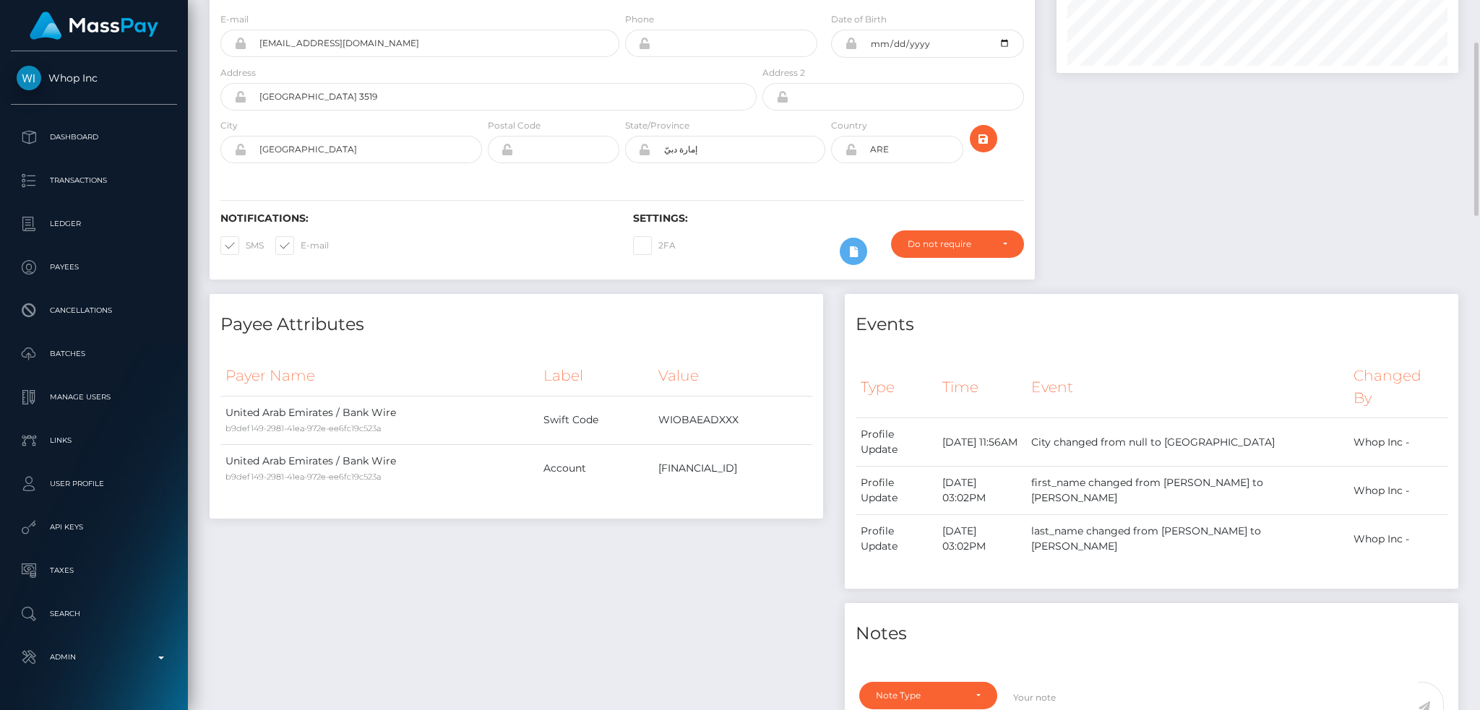
scroll to position [0, 0]
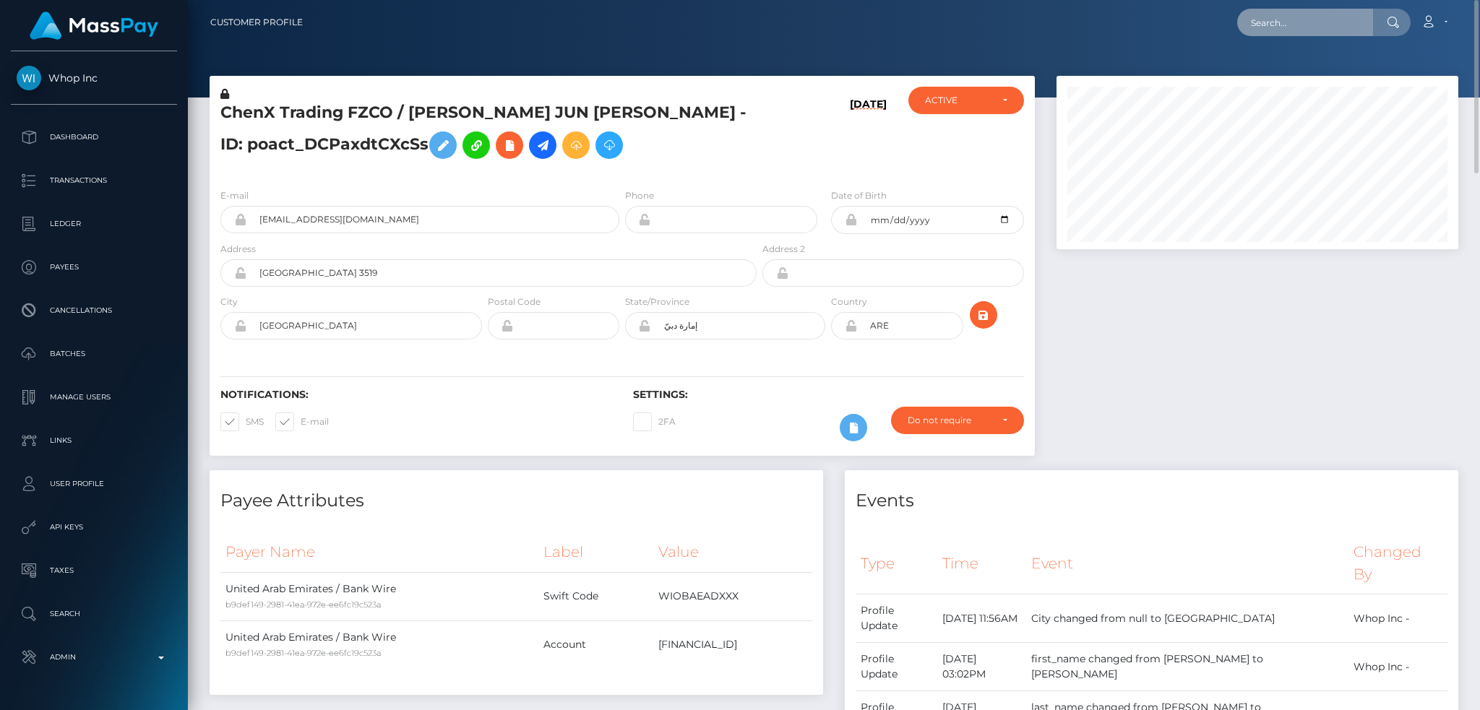
drag, startPoint x: 1297, startPoint y: 21, endPoint x: 1156, endPoint y: 24, distance: 140.9
click at [1297, 20] on input "text" at bounding box center [1305, 22] width 136 height 27
paste input "fca1c8bf7b924b8b9bcdf954f01914ad"
type input "fca1c8bf7b924b8b9bcdf954f01914ad"
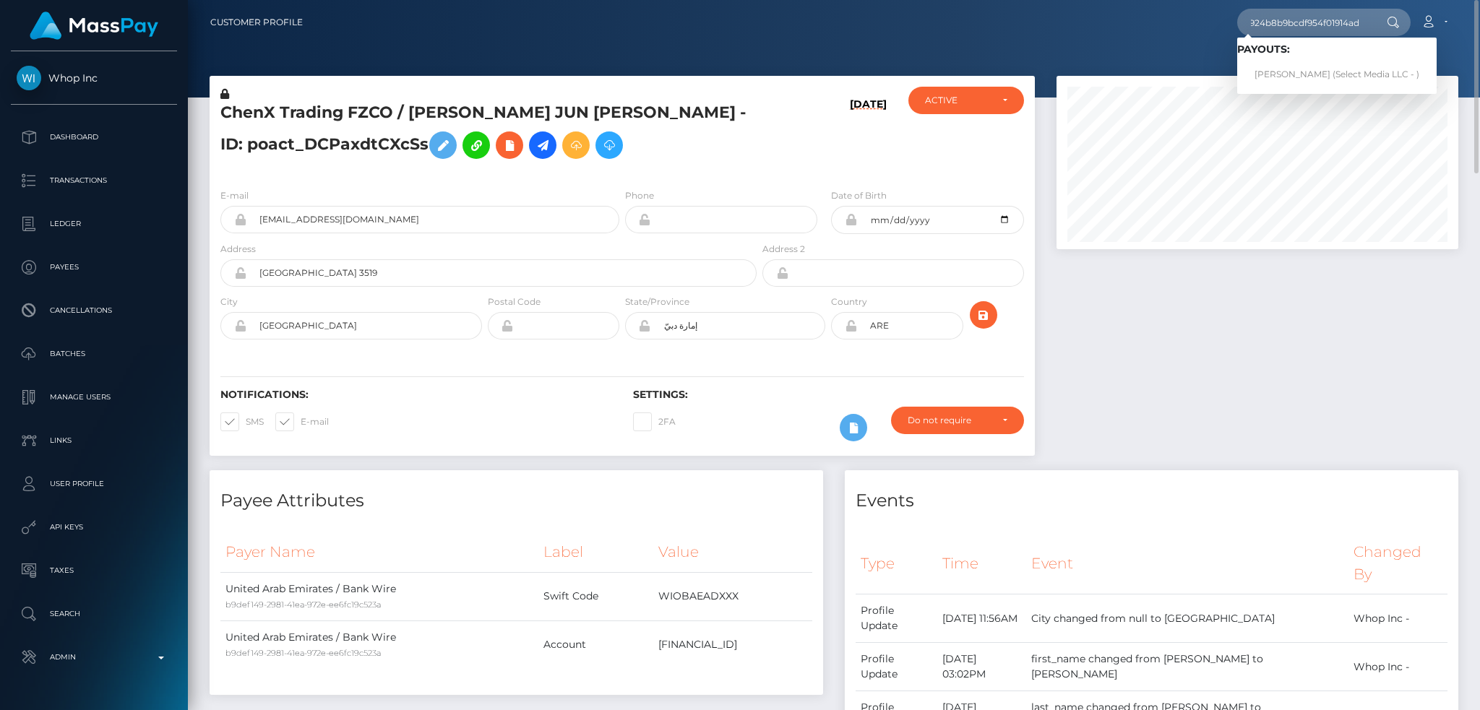
scroll to position [0, 0]
click at [1322, 79] on link "Kelly Doval (Select Media LLC - )" at bounding box center [1336, 74] width 199 height 27
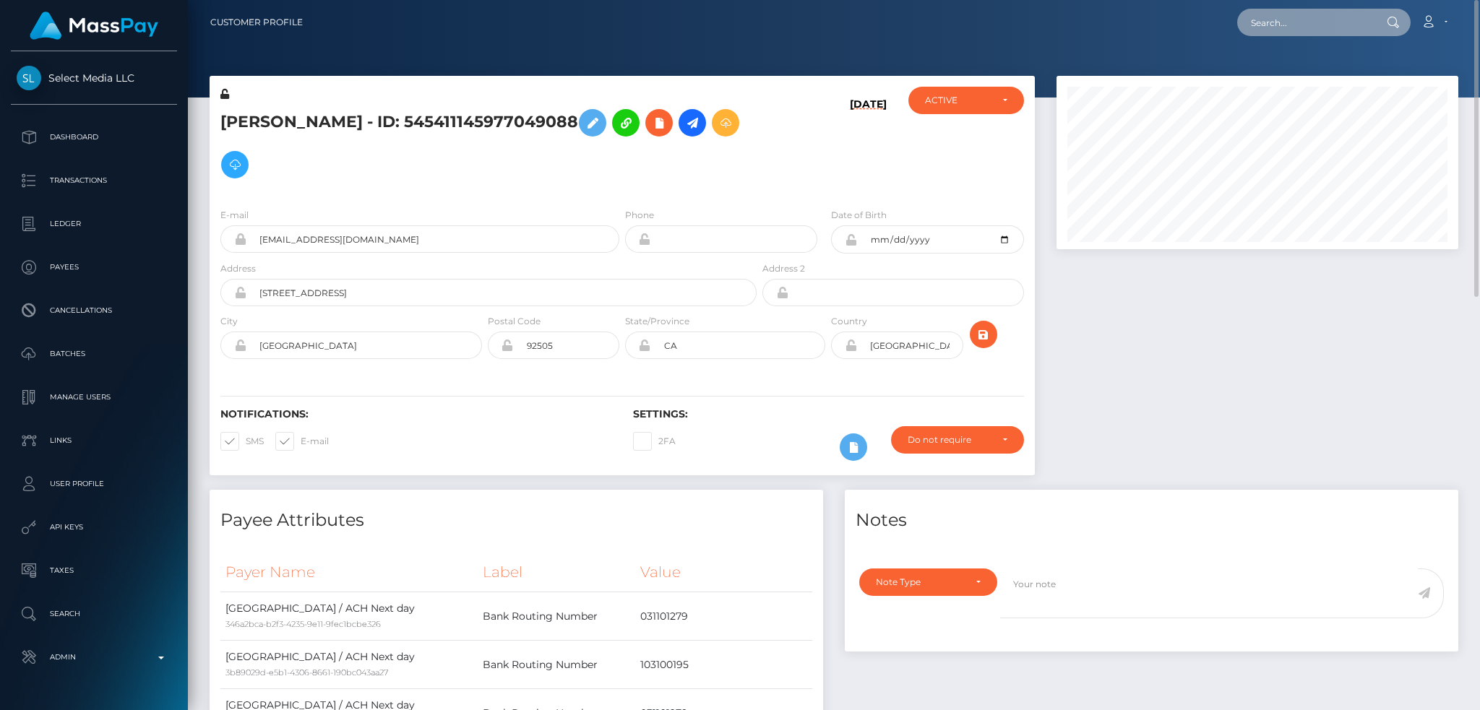
click at [1330, 24] on input "text" at bounding box center [1305, 22] width 136 height 27
paste input "poact_BjZyo0jCGQZ5"
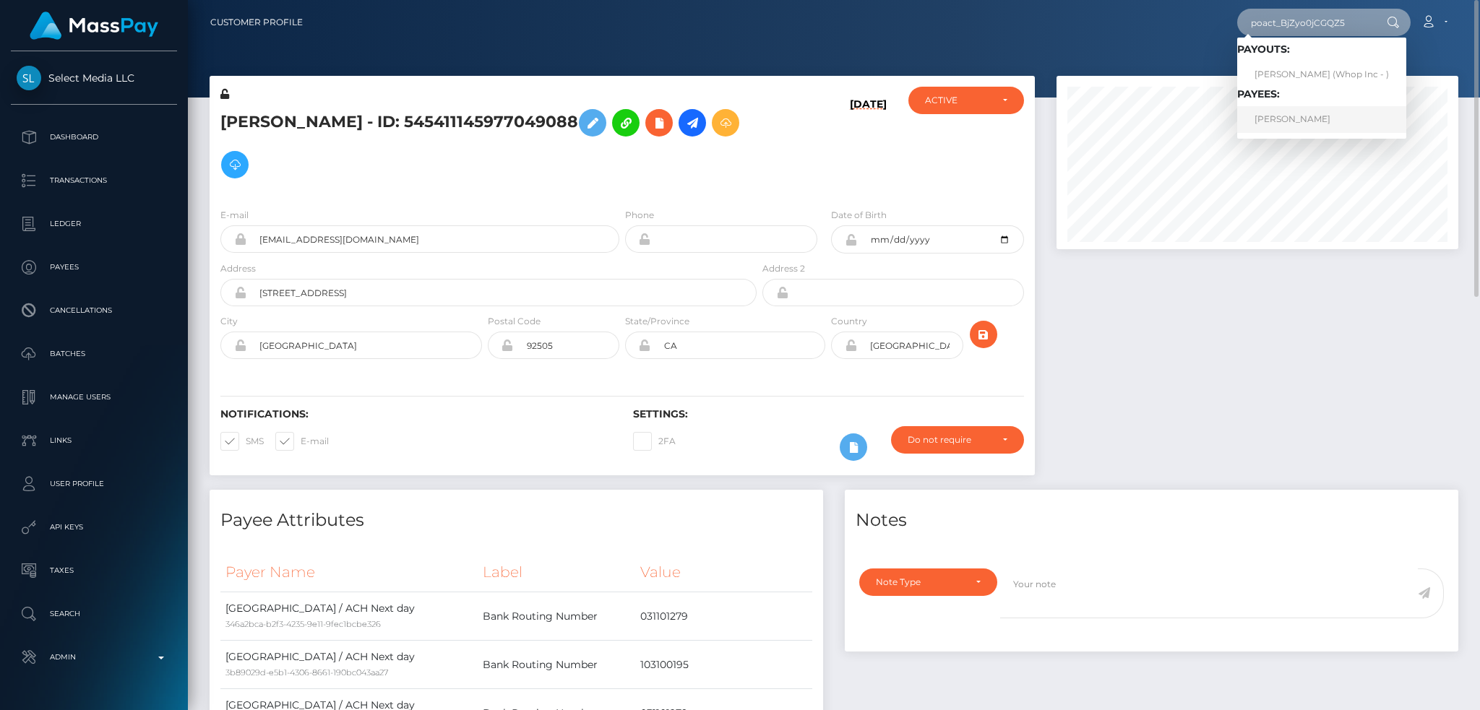
type input "poact_BjZyo0jCGQZ5"
click at [1277, 117] on link "[PERSON_NAME]" at bounding box center [1321, 119] width 169 height 27
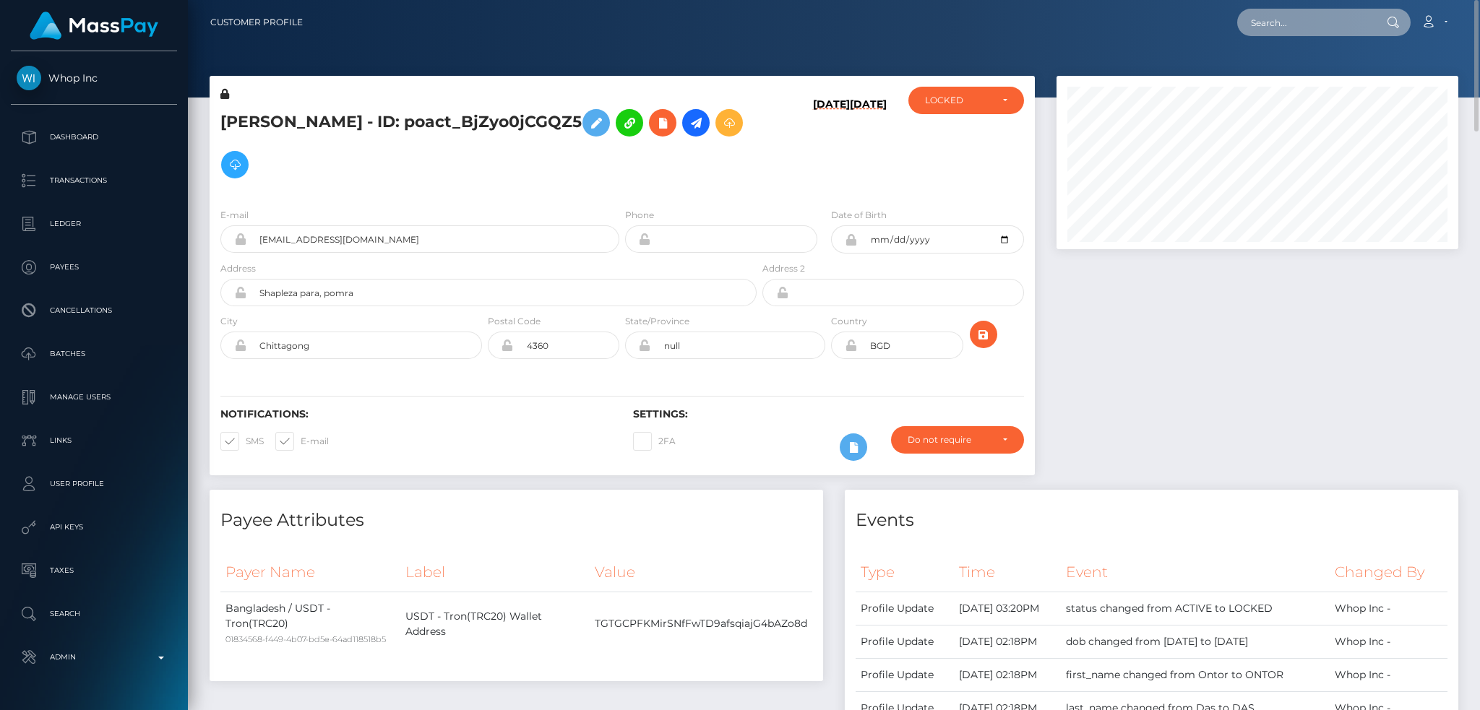
click at [1276, 27] on input "text" at bounding box center [1305, 22] width 136 height 27
paste input "poact_9a6gXIbCkhTW"
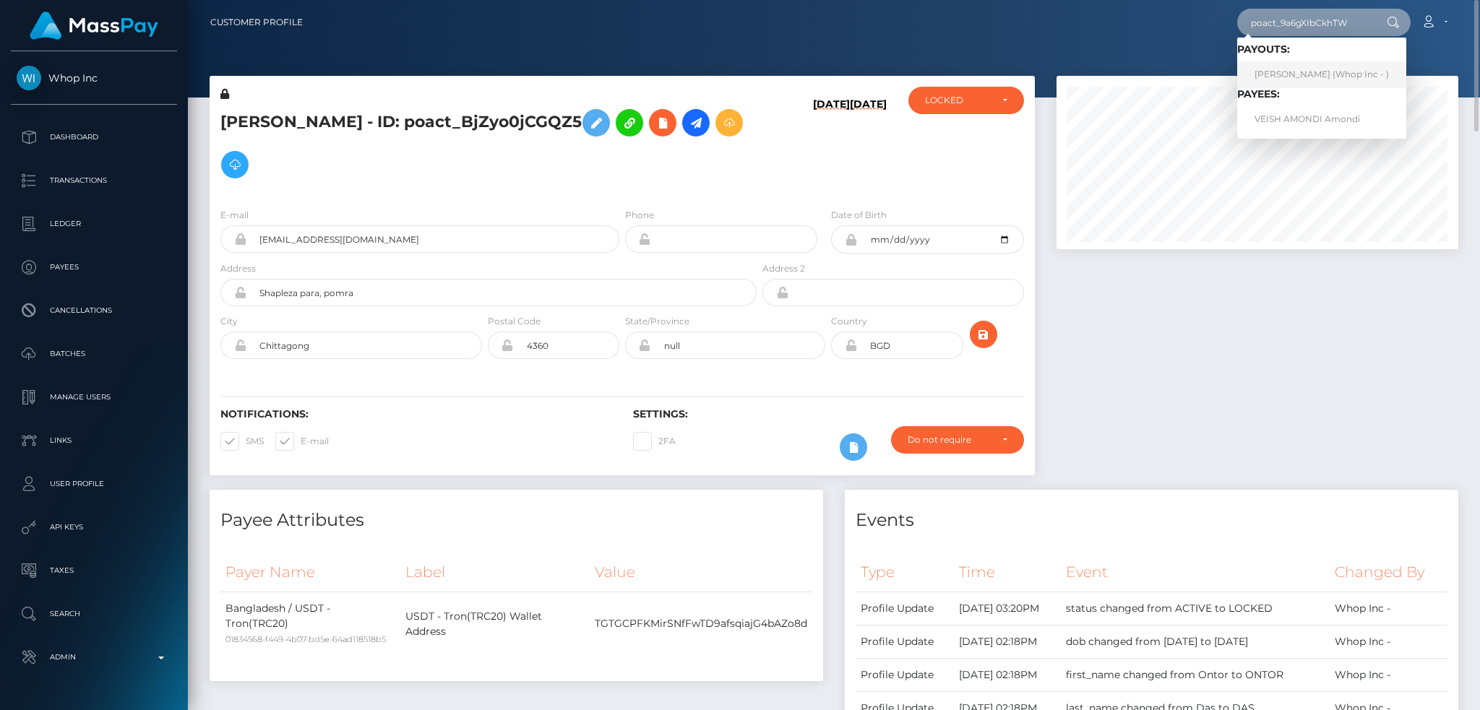
type input "poact_9a6gXIbCkhTW"
click at [1302, 75] on link "VEISH AMONDI Amondi (Whop Inc - )" at bounding box center [1321, 74] width 169 height 27
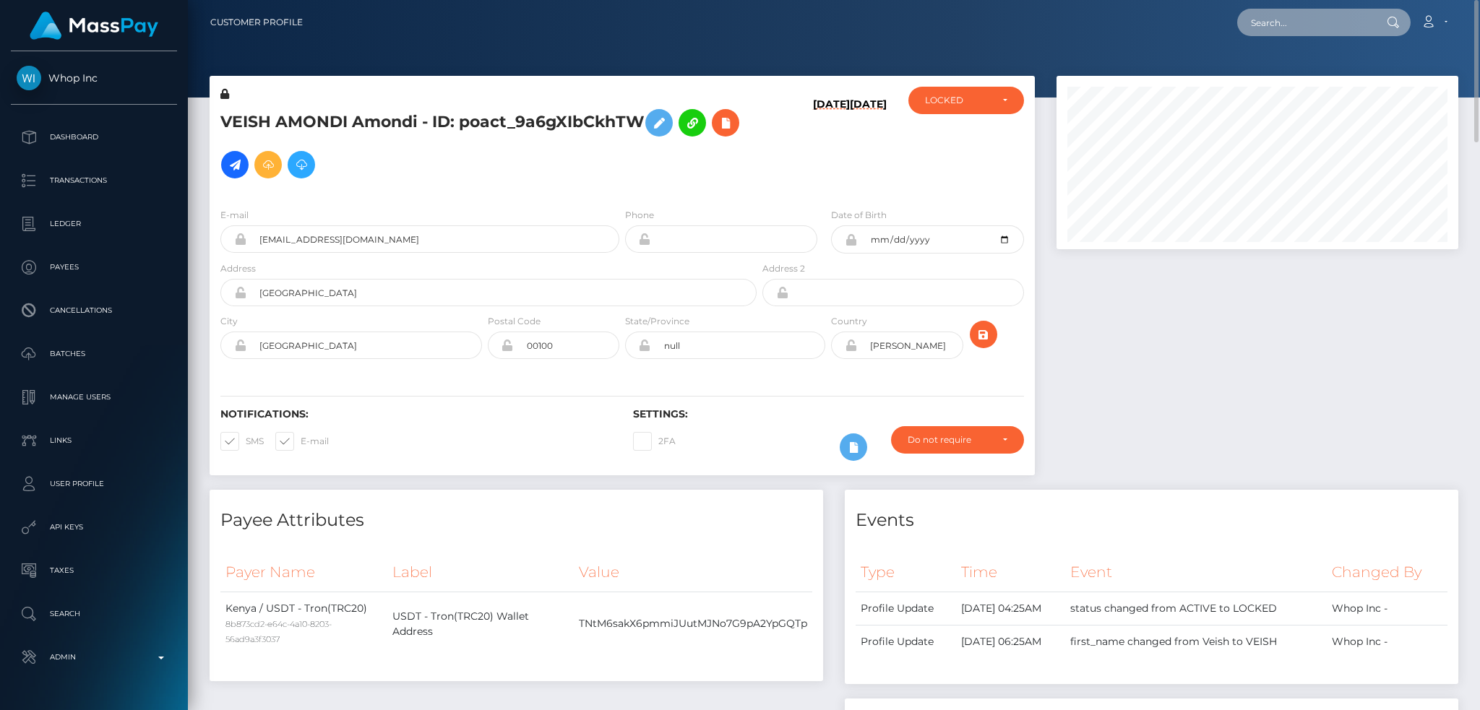
click at [1010, 19] on input "text" at bounding box center [1305, 22] width 136 height 27
paste input "poact_aAyR2PSOD4Mu"
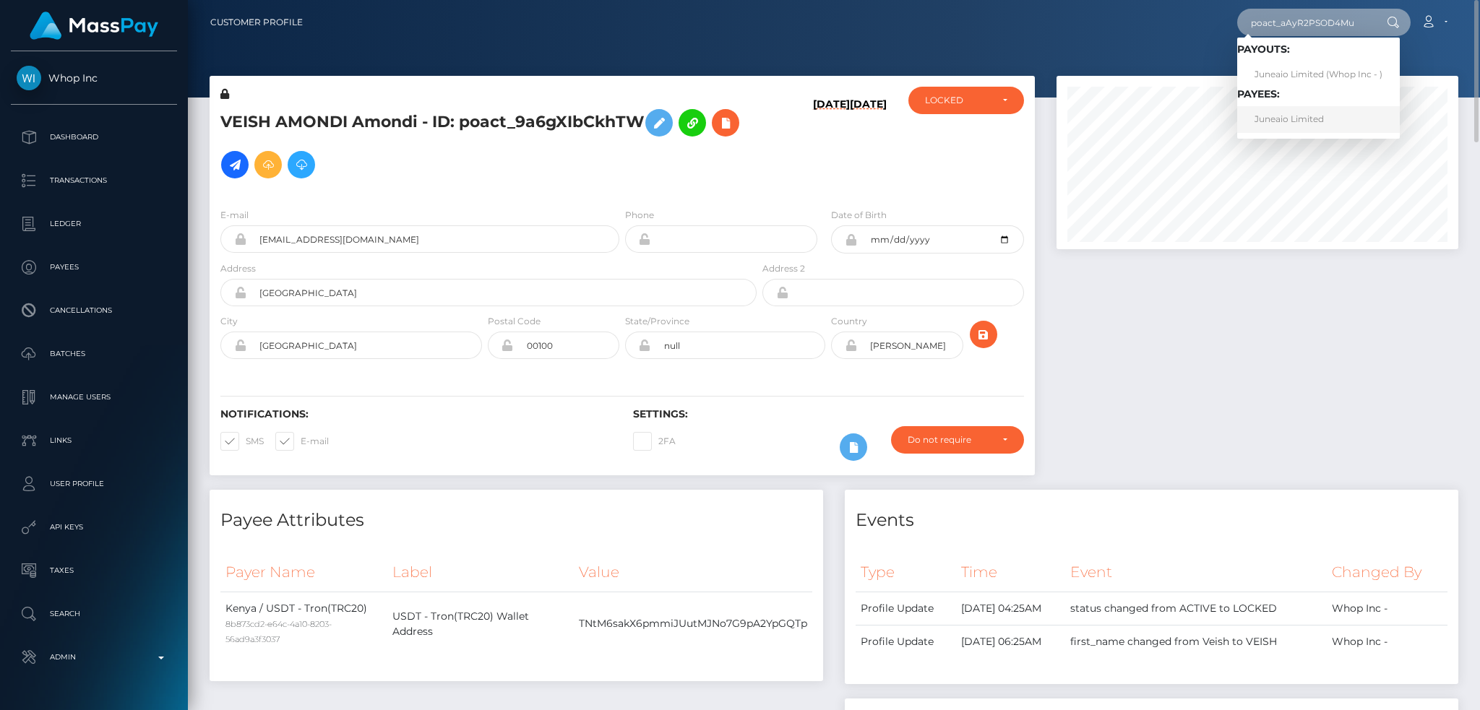
type input "poact_aAyR2PSOD4Mu"
click at [1010, 123] on link "Juneaio Limited" at bounding box center [1318, 119] width 163 height 27
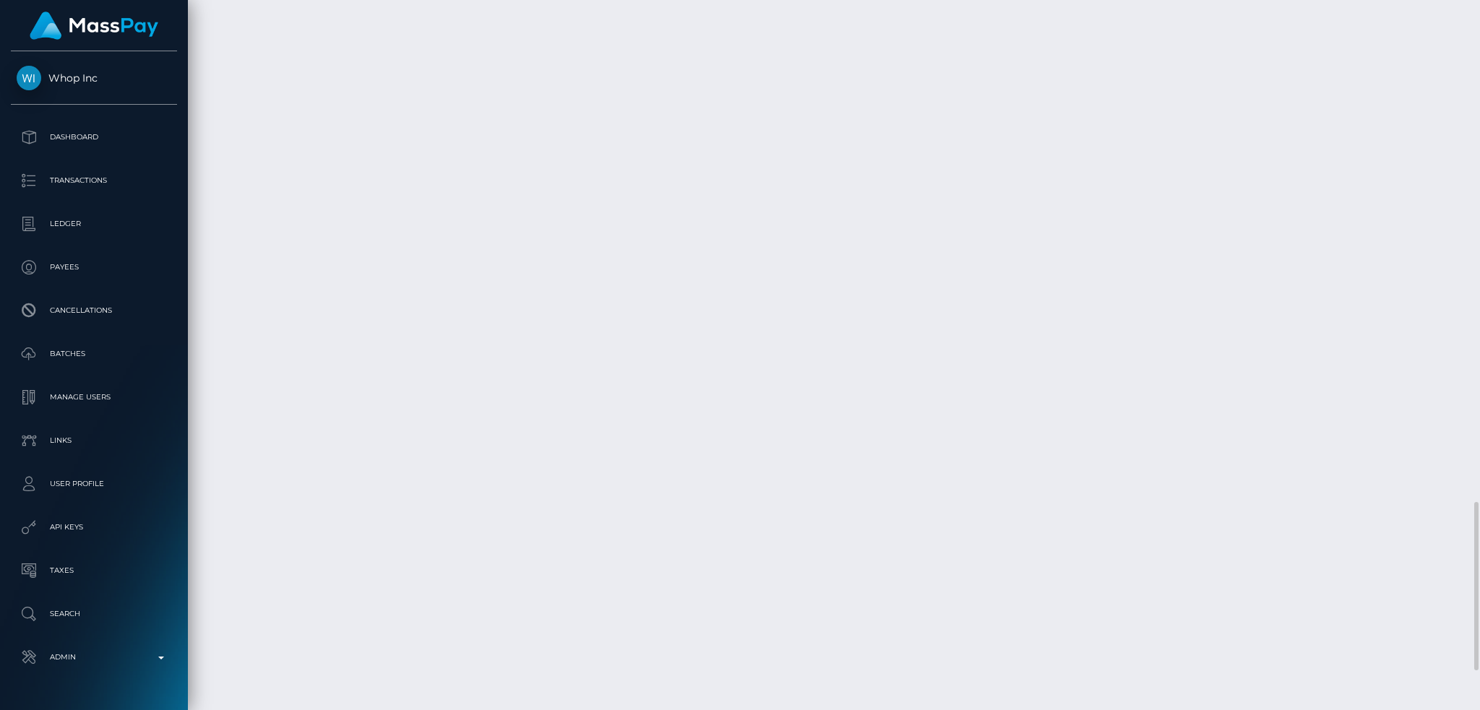
scroll to position [2290, 0]
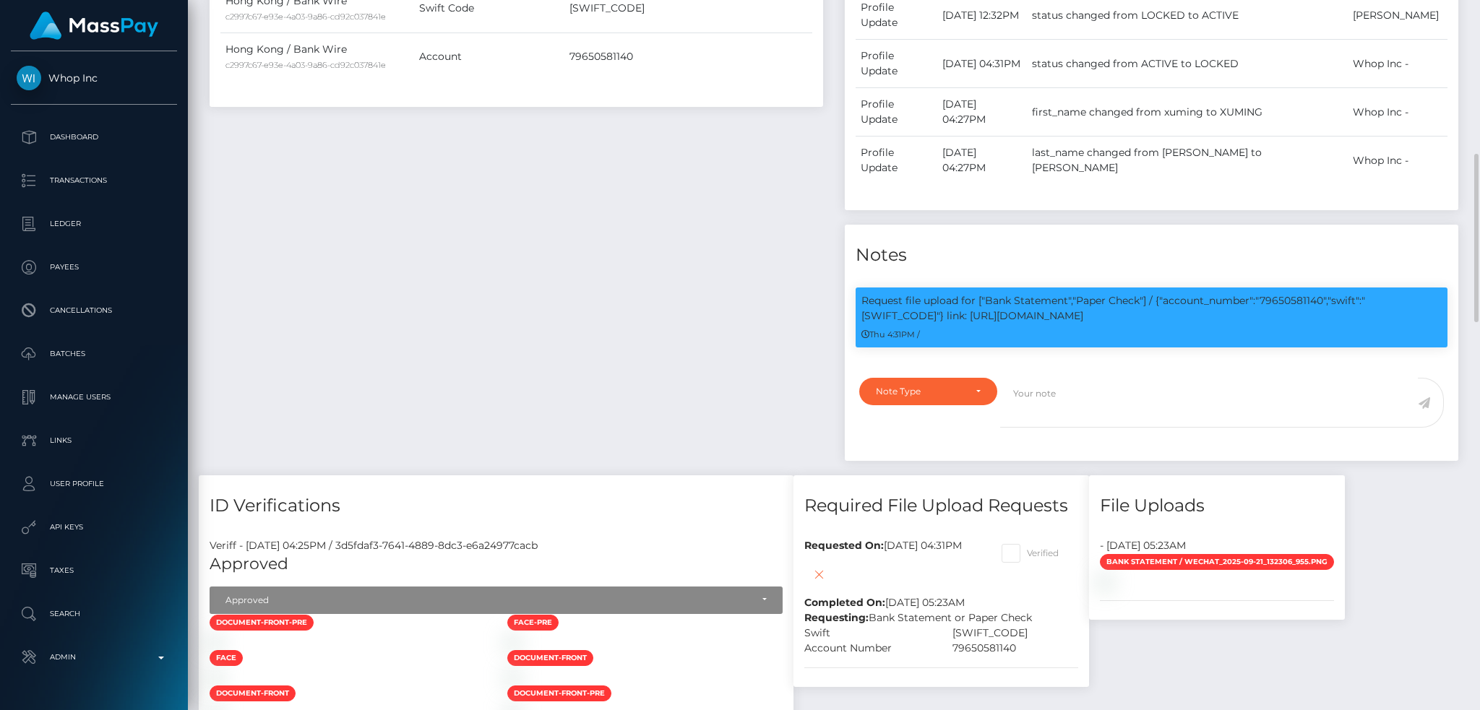
scroll to position [0, 0]
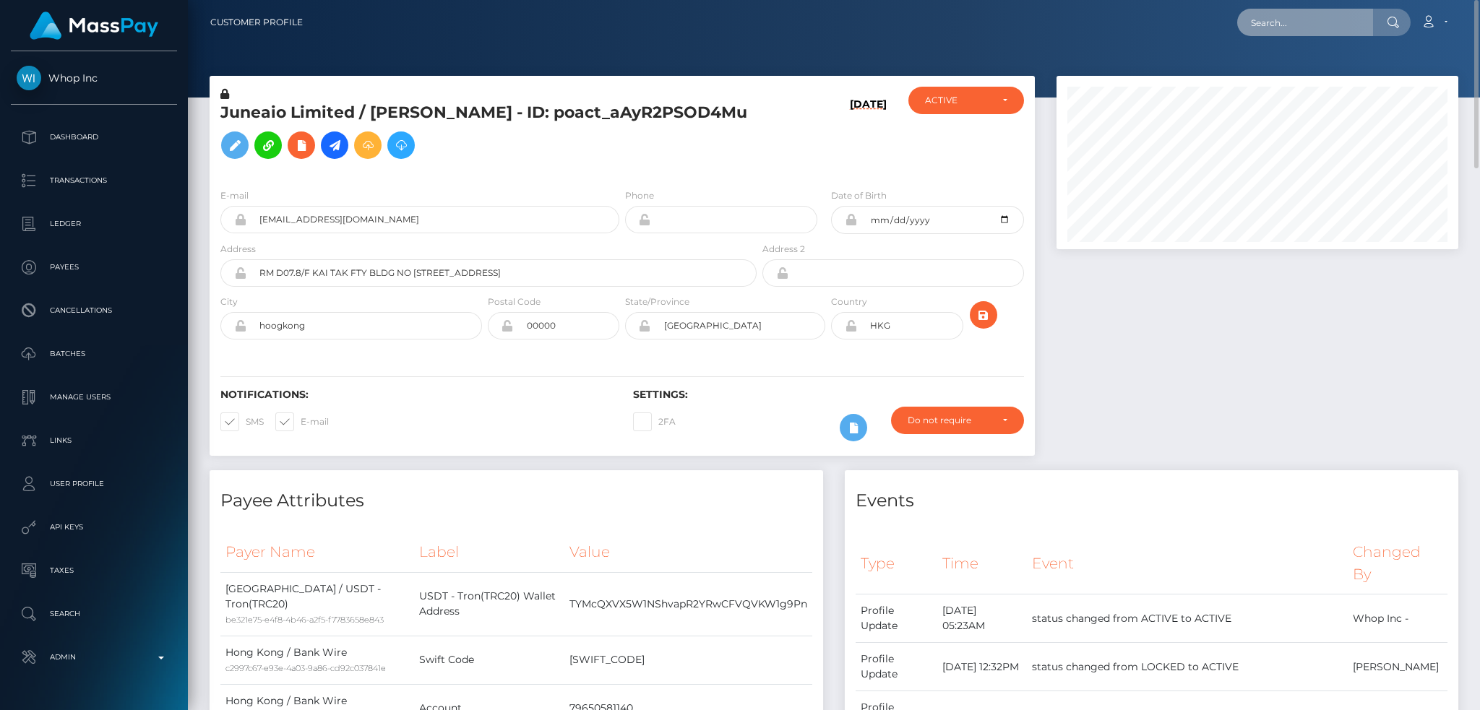
click at [1289, 35] on input "text" at bounding box center [1305, 22] width 136 height 27
paste input "poact_ygBUDcMORUBo"
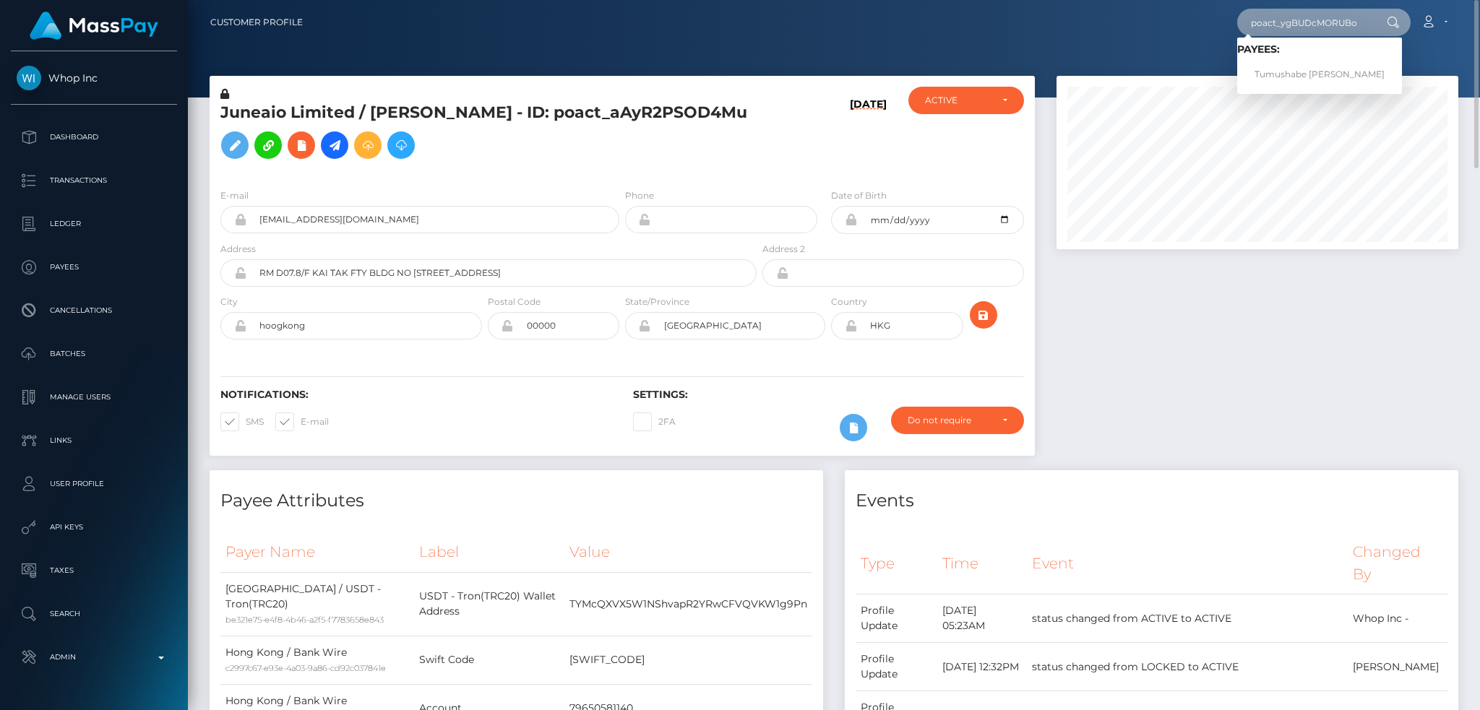
type input "poact_ygBUDcMORUBo"
click at [1289, 74] on link "Tumushabe Henry" at bounding box center [1319, 74] width 165 height 27
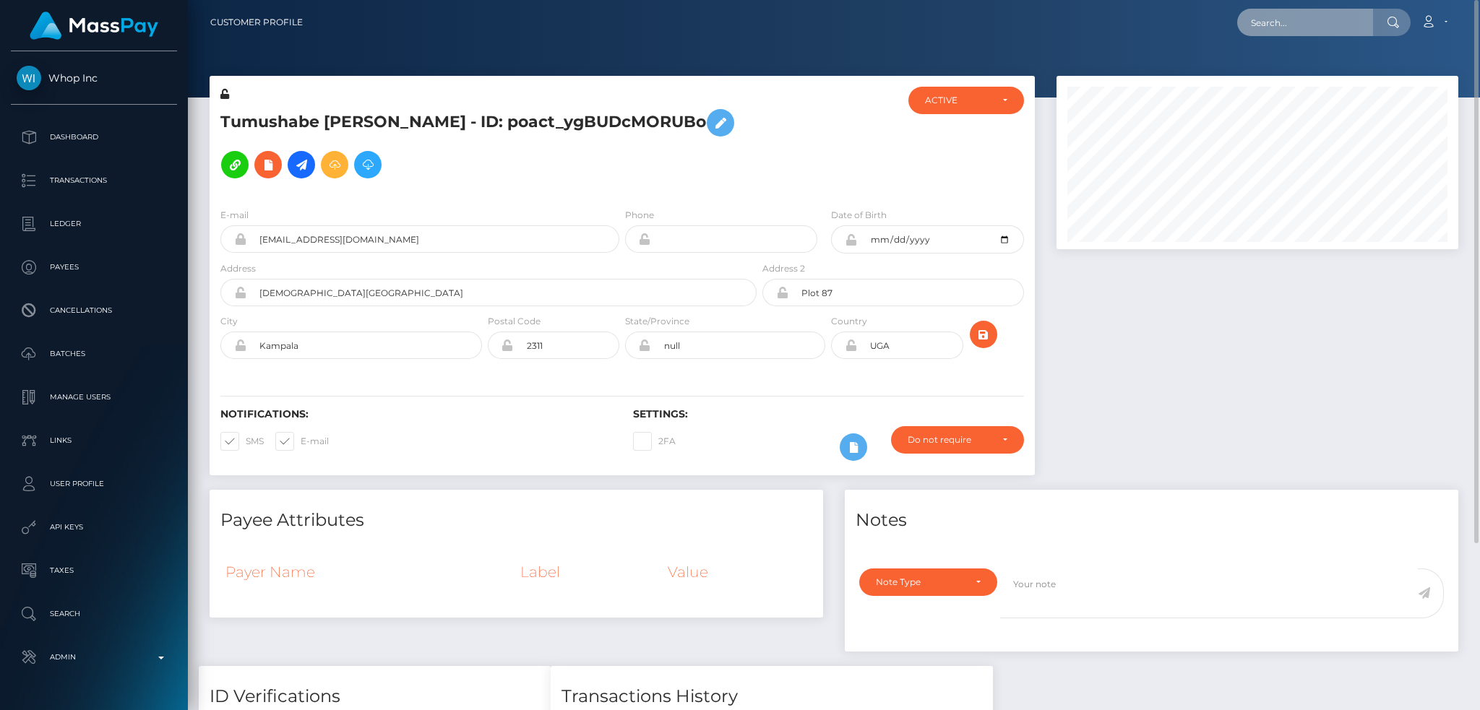
click at [1320, 14] on input "text" at bounding box center [1305, 22] width 136 height 27
paste input "poact_WMe7fIrBFgYz"
type input "poact_WMe7fIrBFgYz"
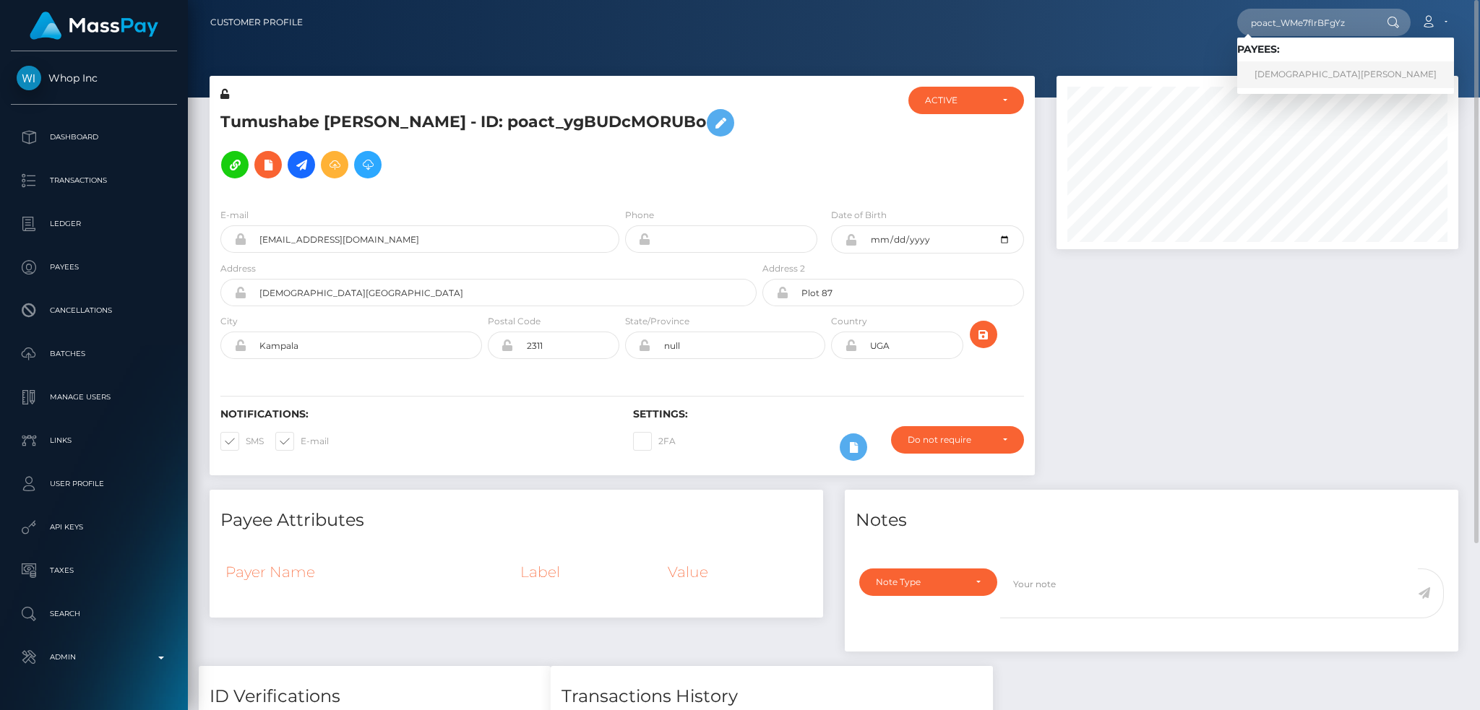
drag, startPoint x: 1255, startPoint y: 83, endPoint x: 1208, endPoint y: 79, distance: 47.2
click at [1255, 83] on link "[DEMOGRAPHIC_DATA][PERSON_NAME]" at bounding box center [1345, 74] width 217 height 27
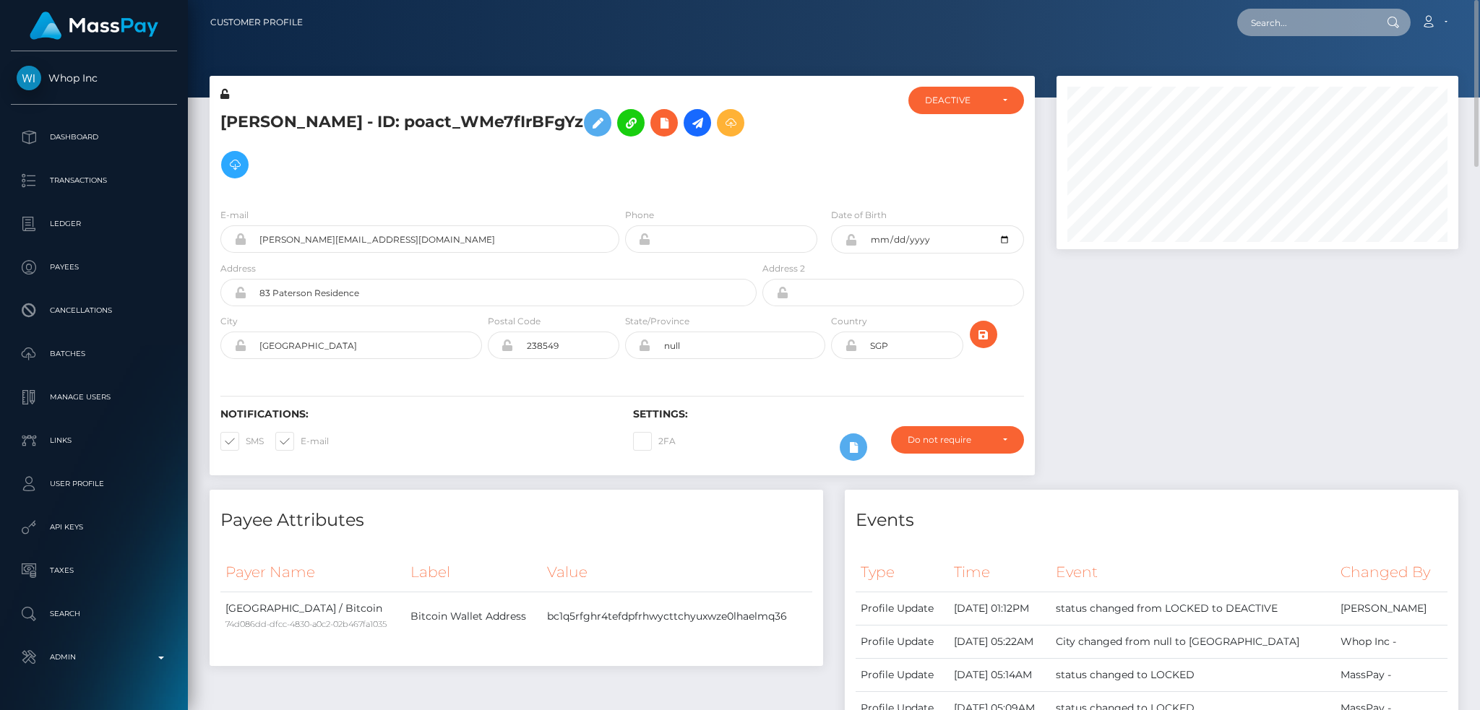
click at [1258, 21] on input "text" at bounding box center [1305, 22] width 136 height 27
paste input "poact_EERj2QVfBrxV"
type input "poact_EERj2QVfBrxV"
click at [1279, 78] on link "Elohor Benson" at bounding box center [1295, 74] width 116 height 27
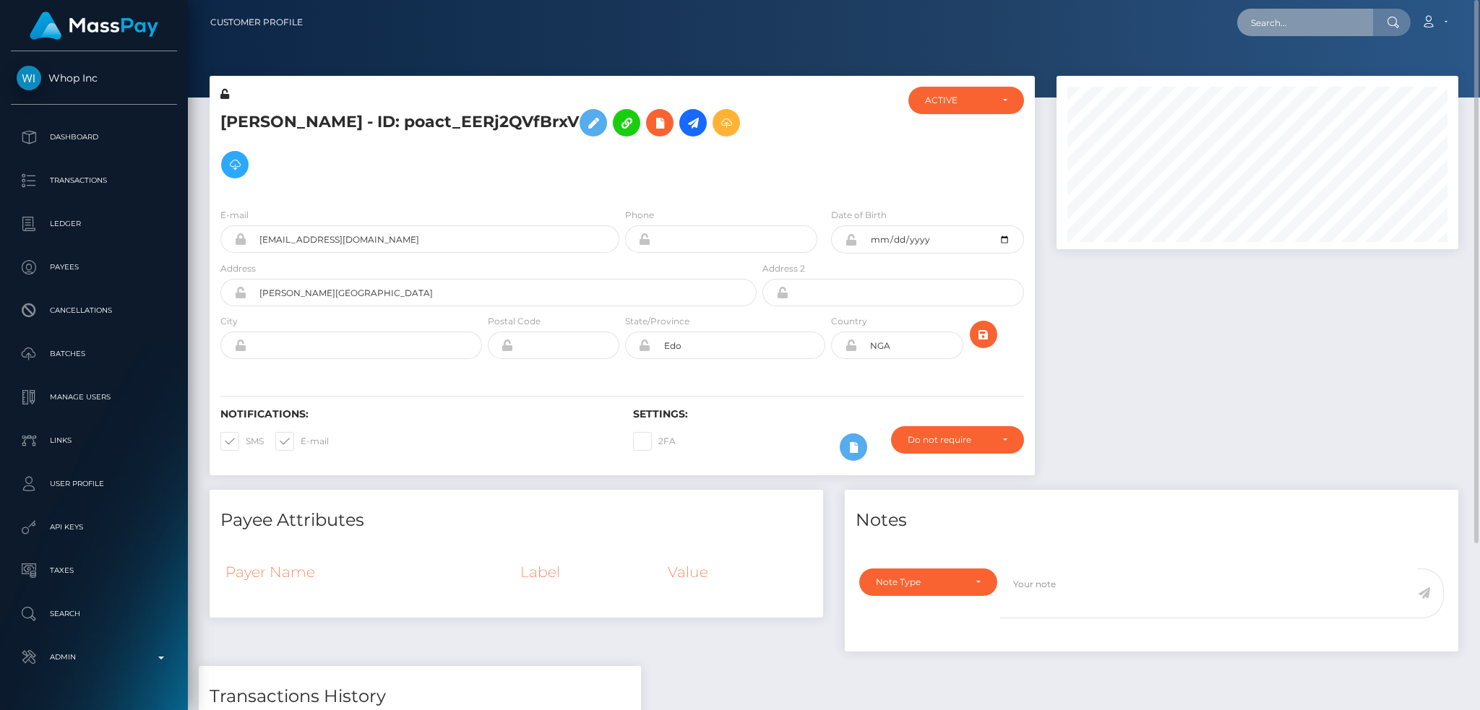
click at [1286, 20] on input "text" at bounding box center [1305, 22] width 136 height 27
paste input "poact_l3c9lTsSQ61v"
type input "poact_l3c9lTsSQ61v"
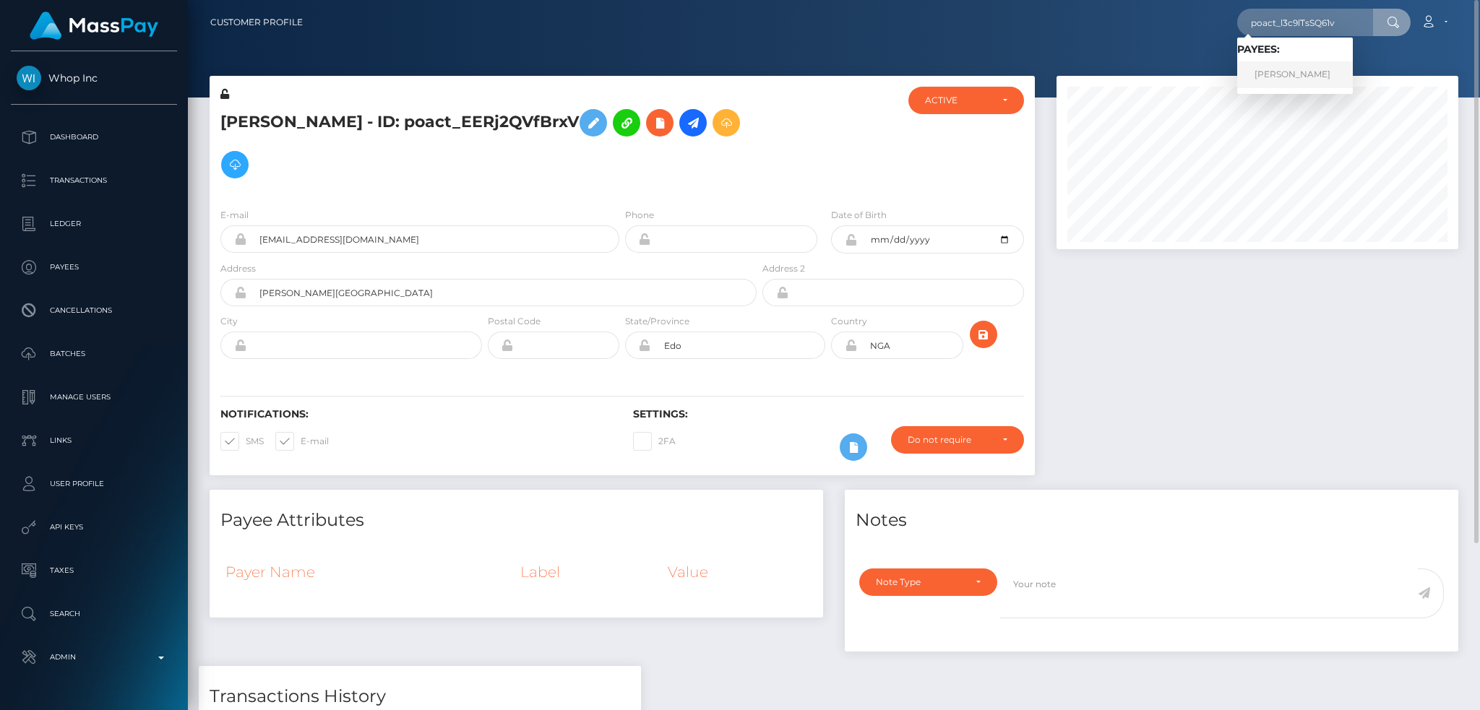
click at [1318, 82] on link "Satya Prakash Monu" at bounding box center [1295, 74] width 116 height 27
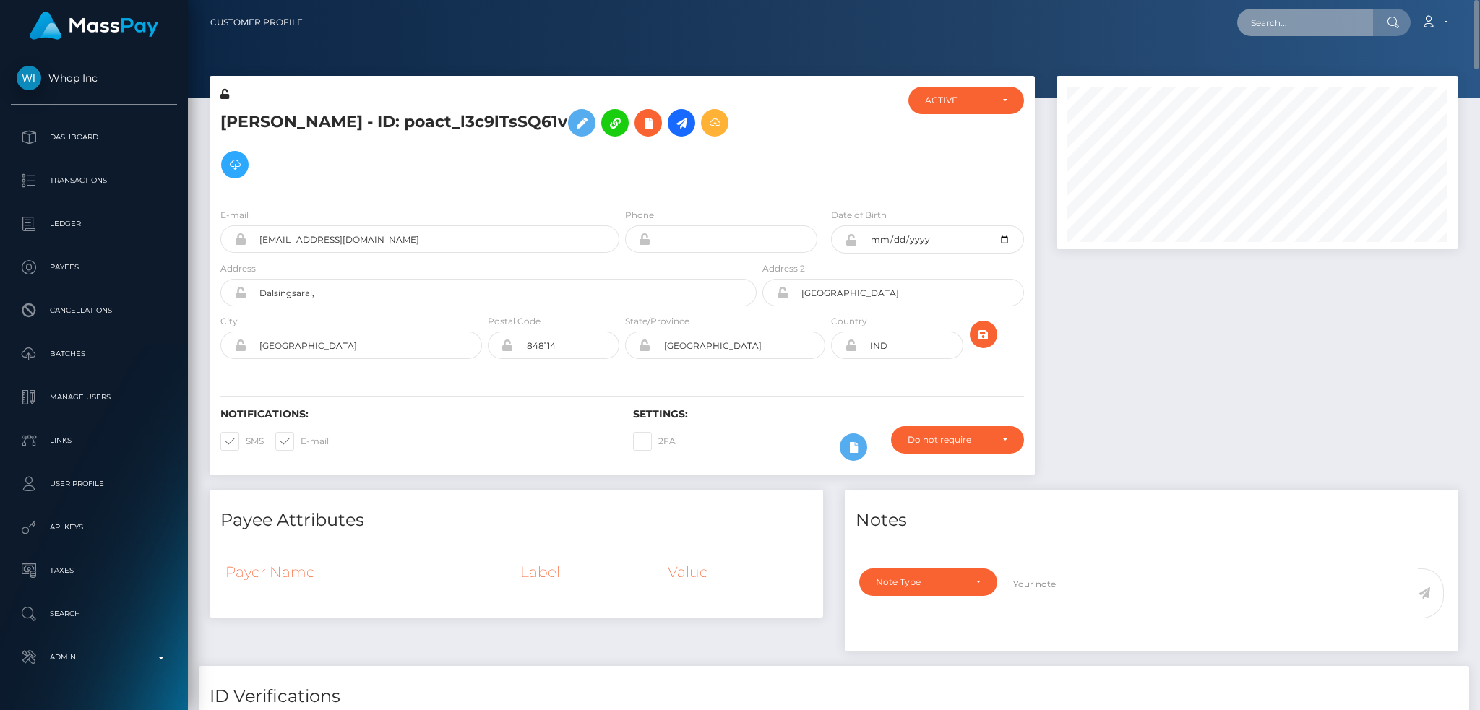
drag, startPoint x: 1241, startPoint y: 28, endPoint x: 1249, endPoint y: 25, distance: 8.7
click at [1244, 27] on input "text" at bounding box center [1305, 22] width 136 height 27
click at [1249, 24] on input "text" at bounding box center [1305, 22] width 136 height 27
paste input "pout_T8PgbLHedKMb5"
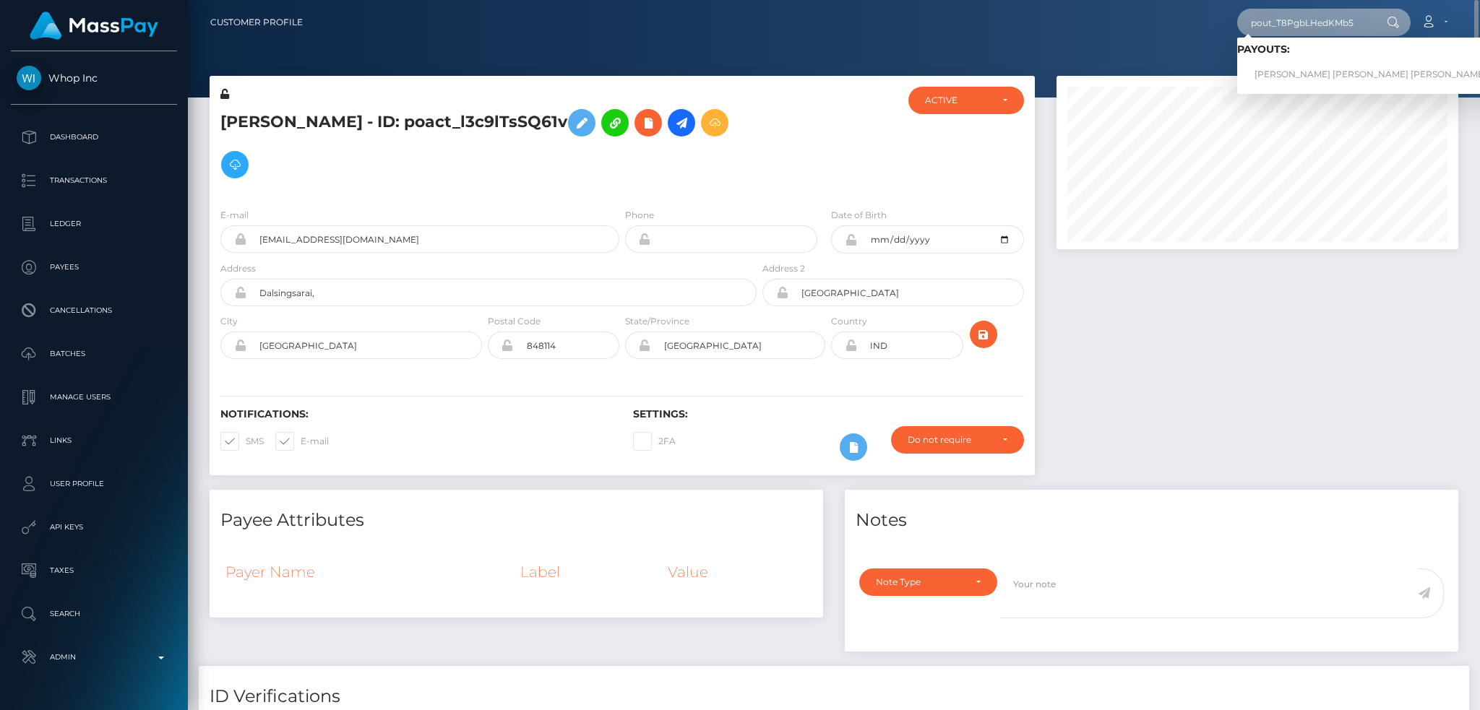
type input "pout_T8PgbLHedKMb5"
click at [1314, 77] on link "ALEX JEROME WHYTE CHANG (Whop Inc - )" at bounding box center [1399, 74] width 325 height 27
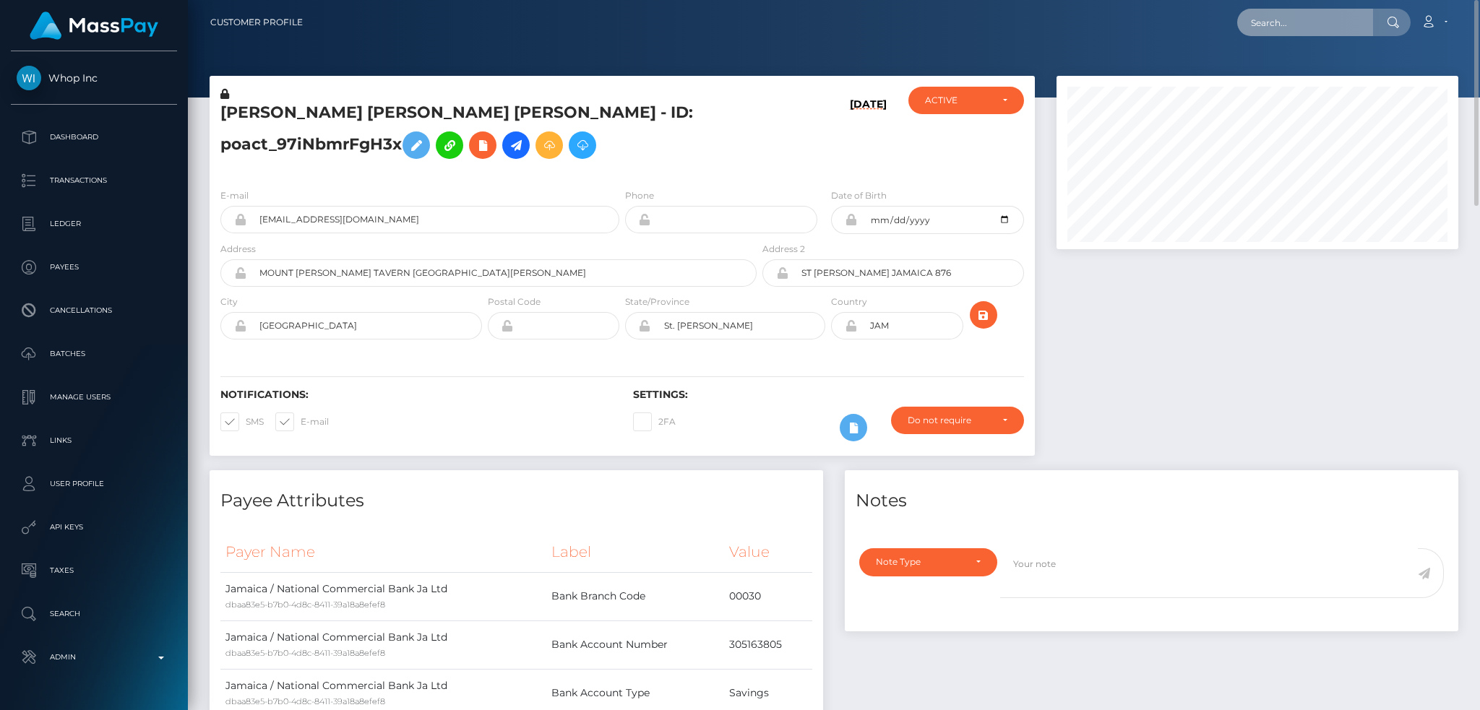
click at [1346, 18] on input "text" at bounding box center [1305, 22] width 136 height 27
paste input "poact_mcPwo8HMFrd7"
type input "poact_mcPwo8HMFrd7"
click at [1307, 71] on link "يوسف عوده" at bounding box center [1295, 74] width 116 height 27
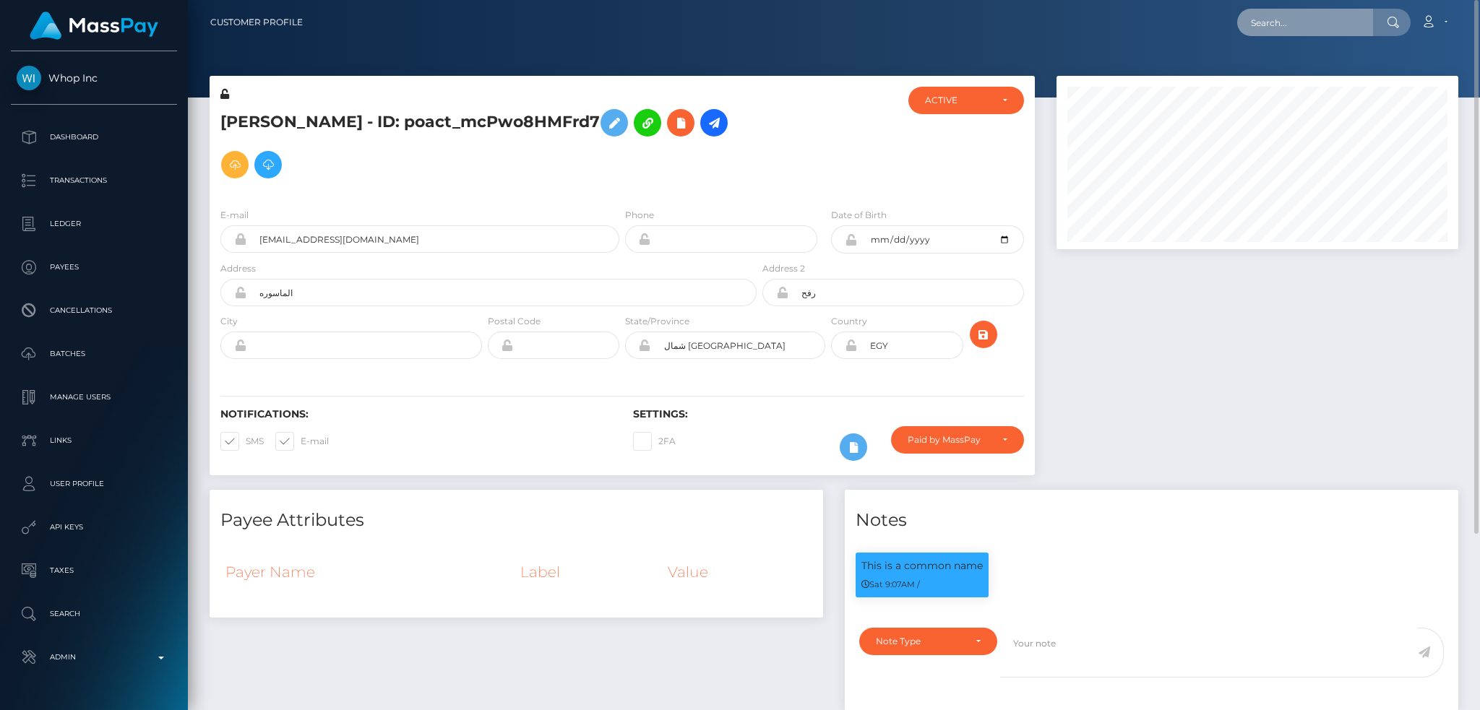
click at [1328, 22] on input "text" at bounding box center [1305, 22] width 136 height 27
click at [1302, 21] on input "text" at bounding box center [1305, 22] width 136 height 27
paste input "poact_MBEoZB5IUbSv"
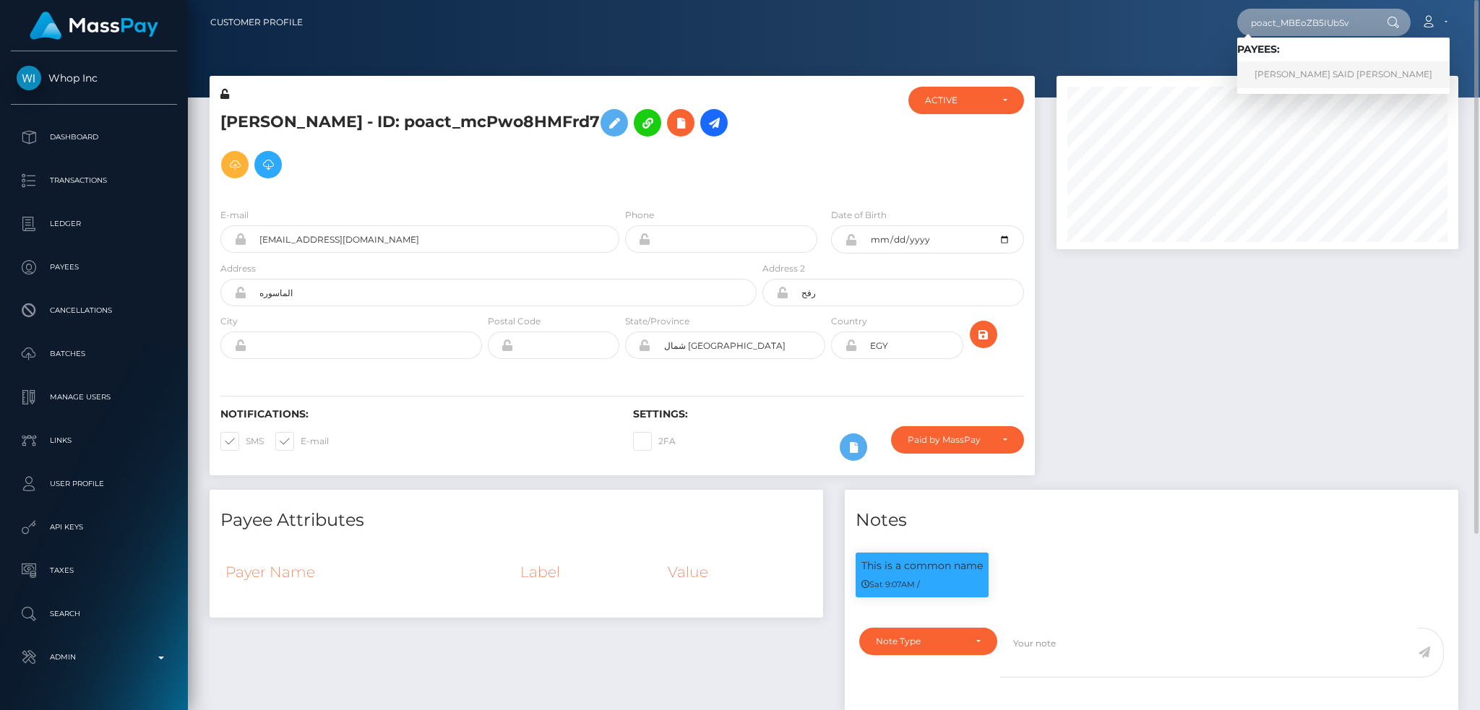
type input "poact_MBEoZB5IUbSv"
drag, startPoint x: 1256, startPoint y: 69, endPoint x: 1209, endPoint y: 80, distance: 48.2
click at [1257, 68] on link "ABDALLAH ASHRAF SAID HAMED HASSAN ELNEMAKY" at bounding box center [1343, 74] width 212 height 27
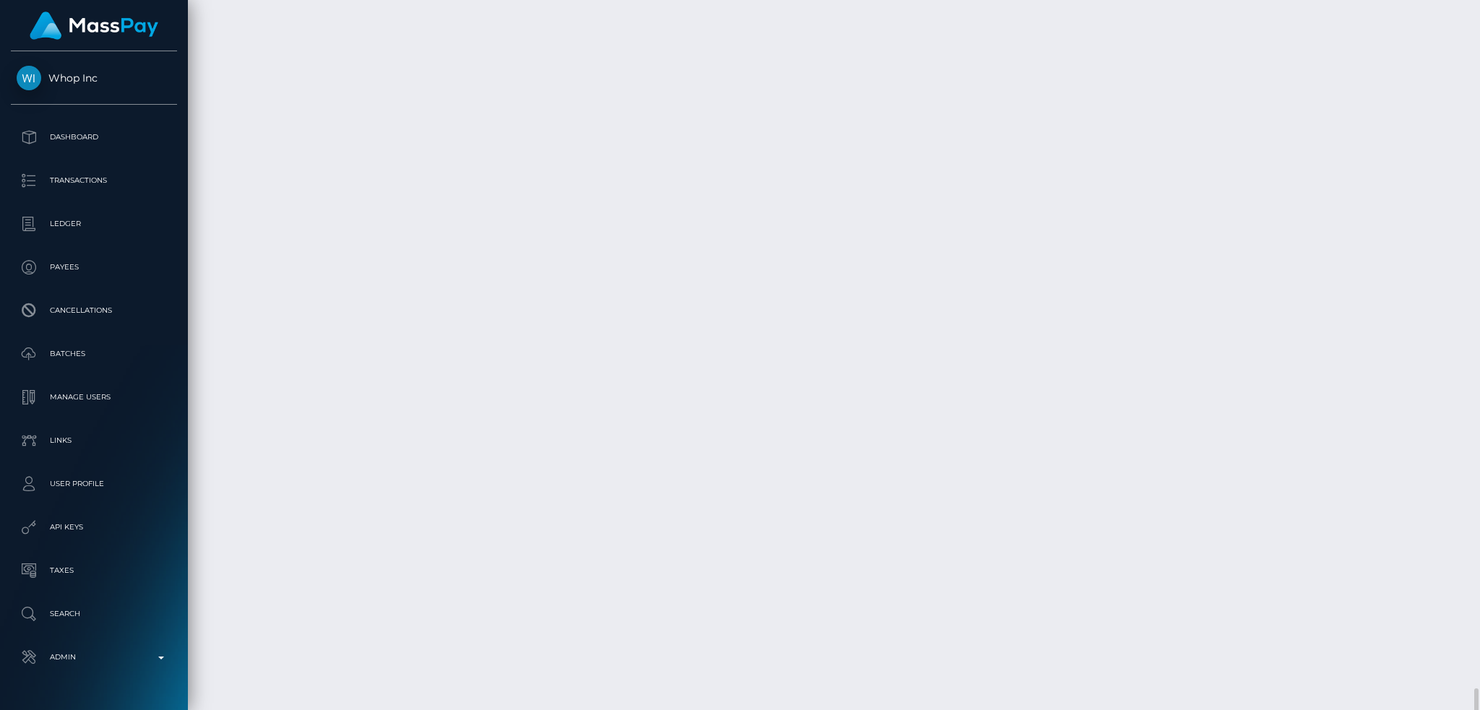
scroll to position [3097, 0]
